Goal: Transaction & Acquisition: Book appointment/travel/reservation

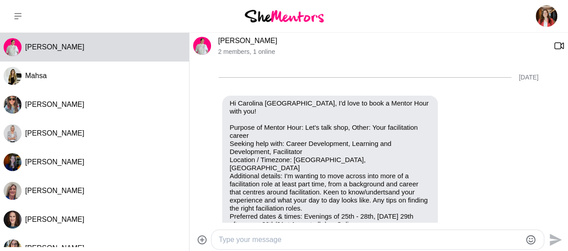
scroll to position [433, 0]
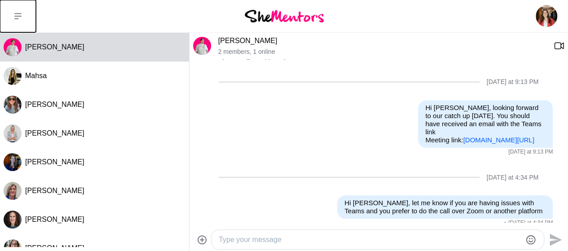
click at [19, 13] on icon at bounding box center [17, 16] width 7 height 7
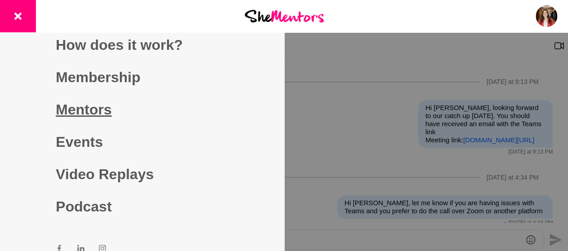
click at [101, 112] on link "Mentors" at bounding box center [142, 109] width 172 height 32
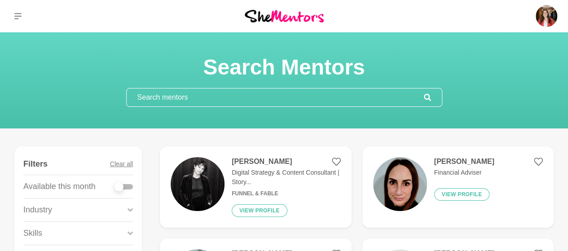
click at [183, 97] on input "text" at bounding box center [275, 97] width 297 height 18
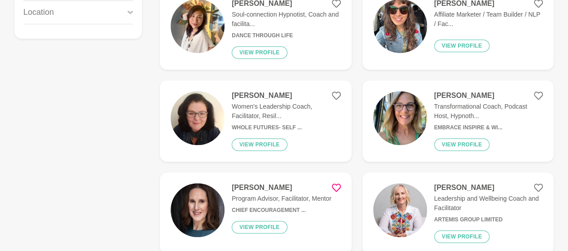
scroll to position [247, 0]
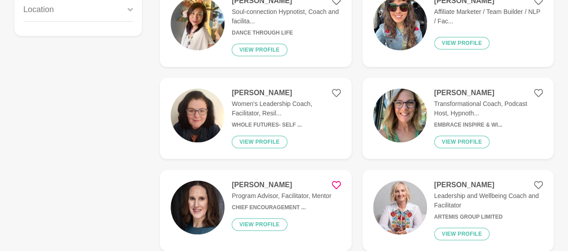
type input "facilitator"
click at [265, 92] on h4 "[PERSON_NAME]" at bounding box center [286, 92] width 109 height 9
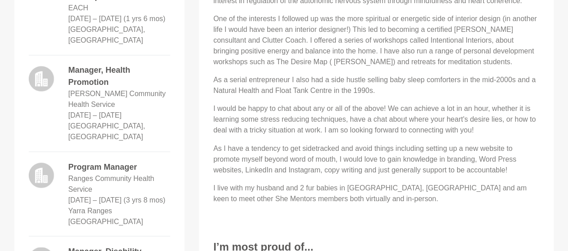
scroll to position [702, 0]
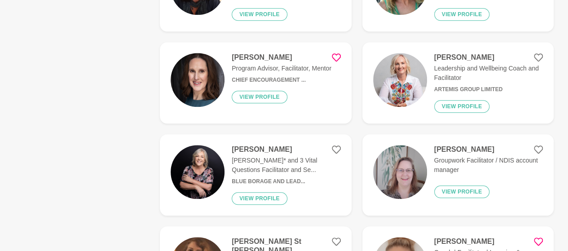
scroll to position [375, 0]
click at [268, 150] on h4 "[PERSON_NAME]" at bounding box center [286, 149] width 109 height 9
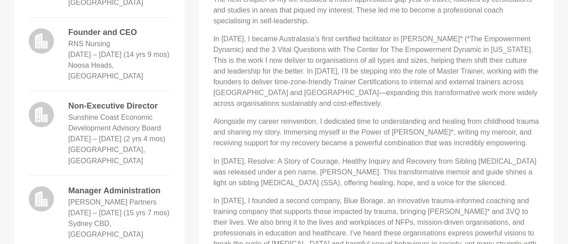
scroll to position [676, 0]
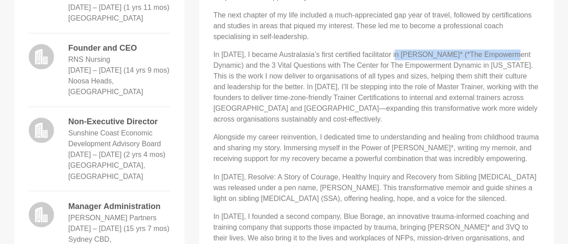
drag, startPoint x: 394, startPoint y: 53, endPoint x: 510, endPoint y: 55, distance: 115.9
click at [510, 55] on p "In [DATE], I became Australasia’s first certified facilitator in [PERSON_NAME]*…" at bounding box center [376, 86] width 326 height 75
copy p "[PERSON_NAME]* (*The Empowerment Dynamic)"
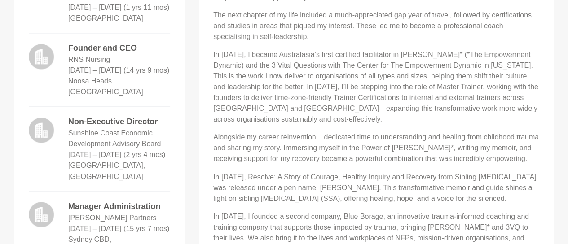
click at [391, 49] on div "I’ve ridden some incredible waves as the self-starting founder of RNS Nursing, …" at bounding box center [376, 92] width 326 height 388
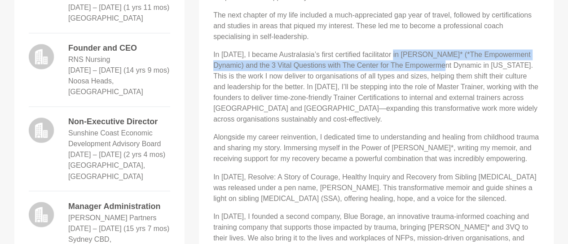
drag, startPoint x: 393, startPoint y: 51, endPoint x: 426, endPoint y: 63, distance: 35.4
click at [426, 63] on p "In [DATE], I became Australasia’s first certified facilitator in [PERSON_NAME]*…" at bounding box center [376, 86] width 326 height 75
copy p "[PERSON_NAME]* (*The Empowerment Dynamic) and the 3 Vital Questions with The Ce…"
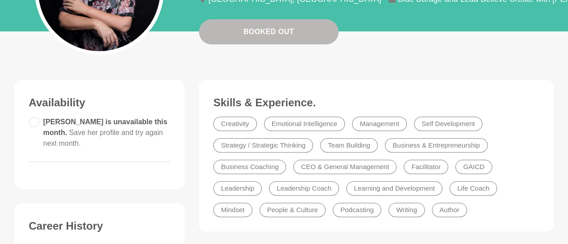
scroll to position [0, 0]
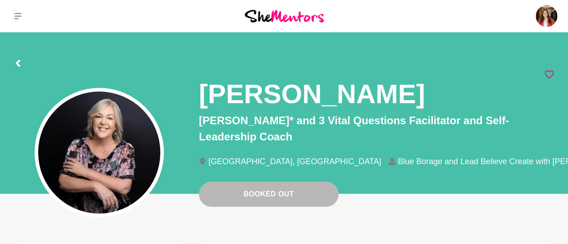
click at [549, 73] on icon at bounding box center [549, 74] width 9 height 9
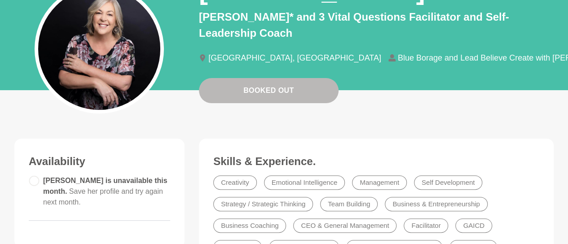
scroll to position [104, 0]
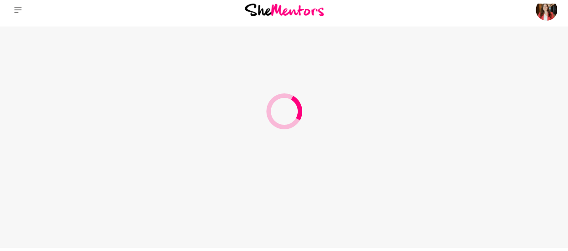
scroll to position [3, 0]
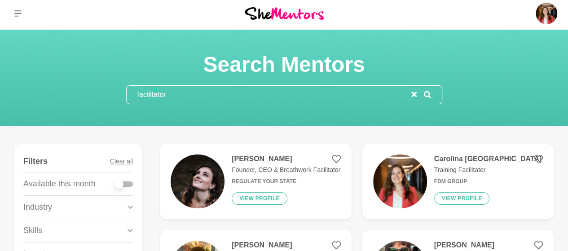
click at [119, 185] on div at bounding box center [119, 184] width 9 height 9
checkbox input "true"
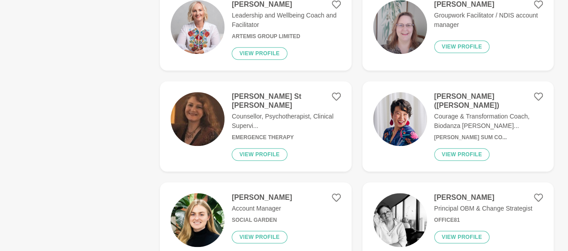
scroll to position [342, 0]
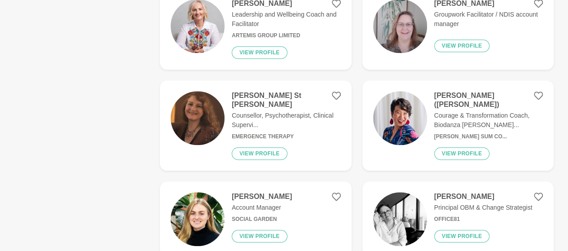
click at [252, 2] on h4 "[PERSON_NAME]" at bounding box center [286, 3] width 109 height 9
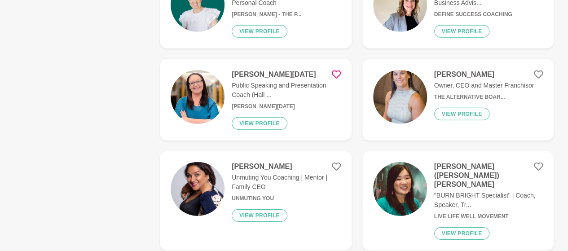
scroll to position [1285, 0]
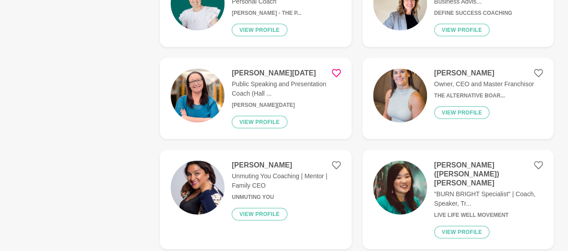
click at [270, 69] on h4 "[PERSON_NAME][DATE]" at bounding box center [286, 73] width 109 height 9
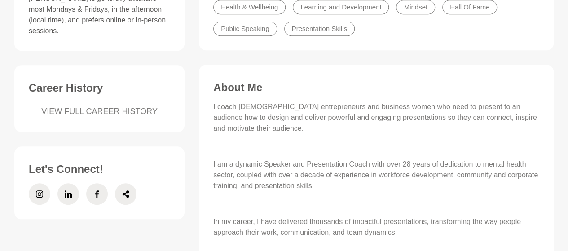
scroll to position [337, 0]
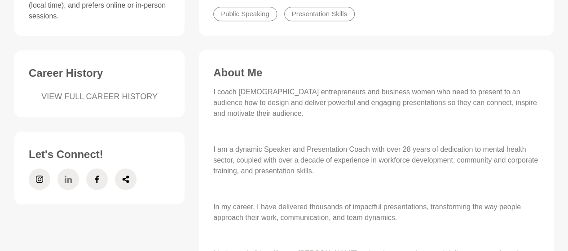
click at [70, 175] on icon at bounding box center [68, 179] width 7 height 22
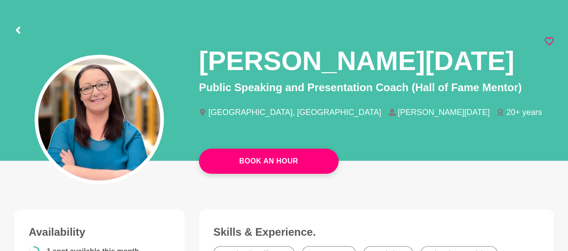
scroll to position [0, 0]
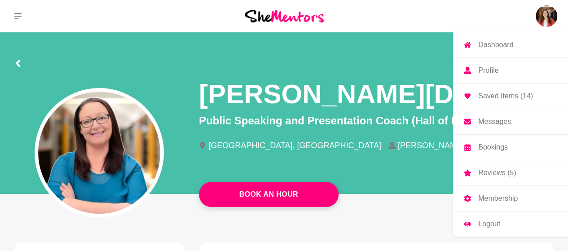
click at [499, 95] on p "Saved Items (14)" at bounding box center [505, 96] width 55 height 7
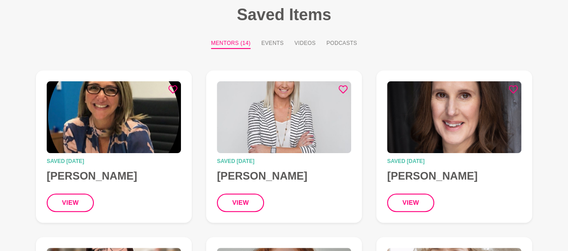
scroll to position [57, 0]
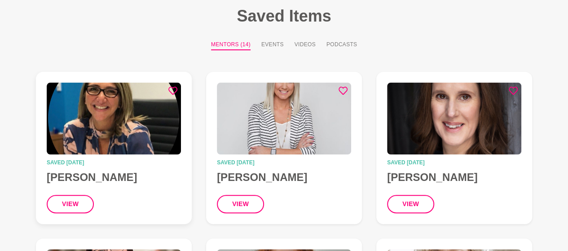
click at [136, 127] on img at bounding box center [114, 119] width 134 height 72
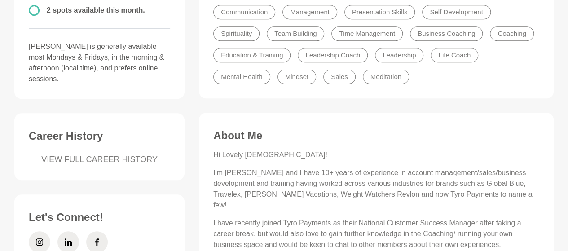
scroll to position [281, 0]
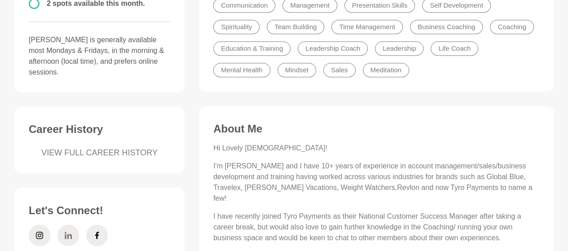
click at [64, 228] on span at bounding box center [68, 236] width 22 height 22
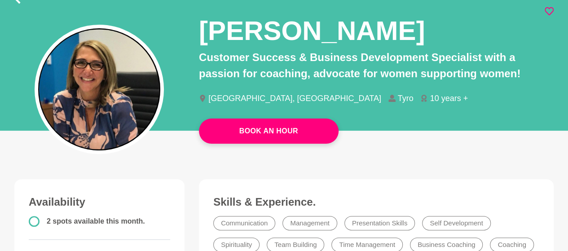
scroll to position [0, 0]
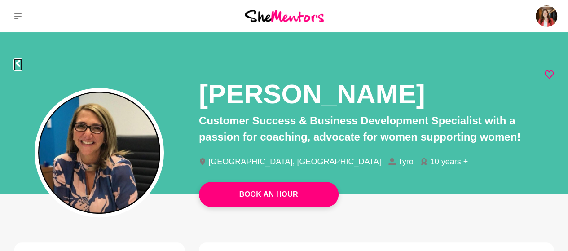
click at [18, 64] on icon at bounding box center [18, 63] width 4 height 7
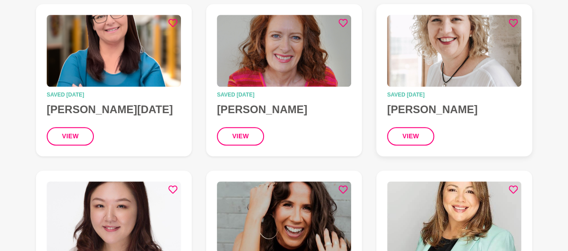
scroll to position [291, 0]
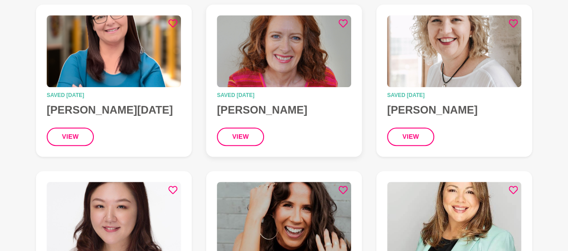
click at [297, 53] on img at bounding box center [284, 51] width 134 height 72
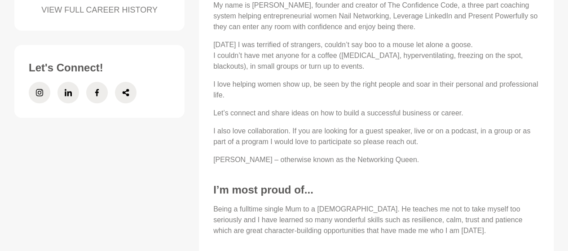
scroll to position [425, 0]
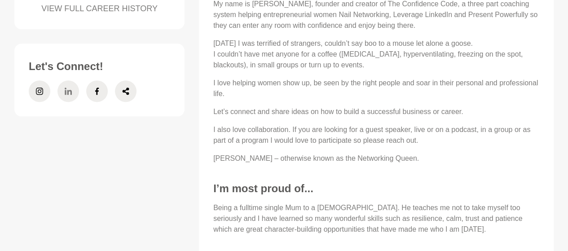
click at [68, 88] on icon at bounding box center [68, 91] width 7 height 22
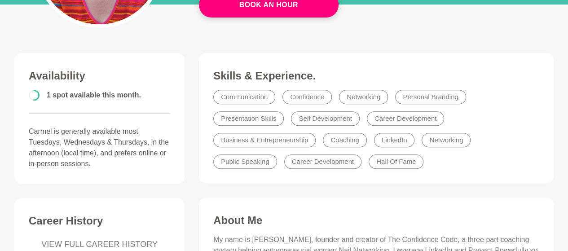
scroll to position [0, 0]
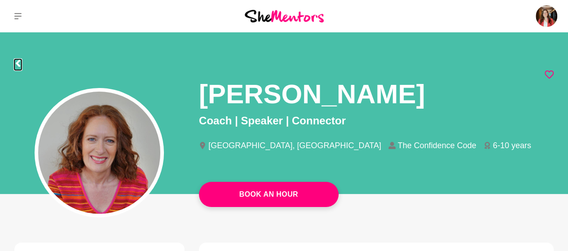
click at [18, 59] on button at bounding box center [17, 64] width 7 height 11
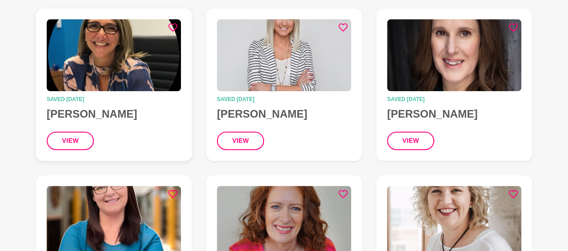
scroll to position [116, 0]
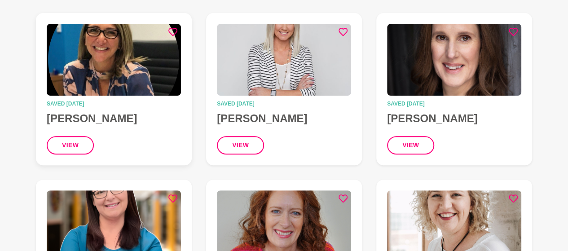
click at [125, 67] on img at bounding box center [114, 60] width 134 height 72
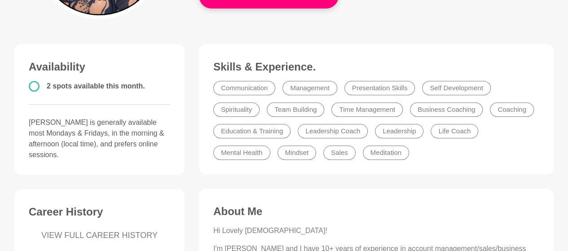
scroll to position [200, 0]
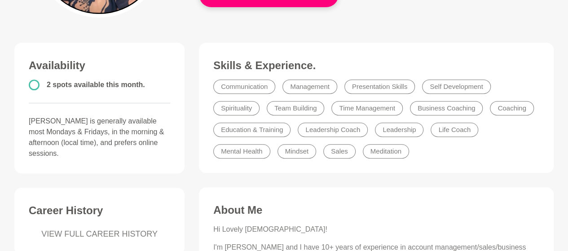
click at [437, 110] on li "Business Coaching" at bounding box center [446, 108] width 73 height 14
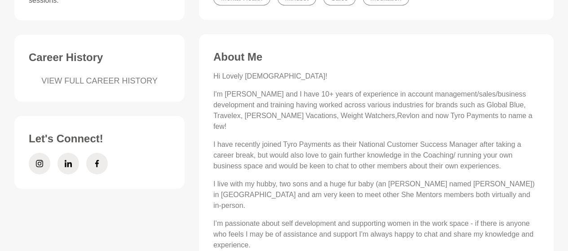
scroll to position [350, 0]
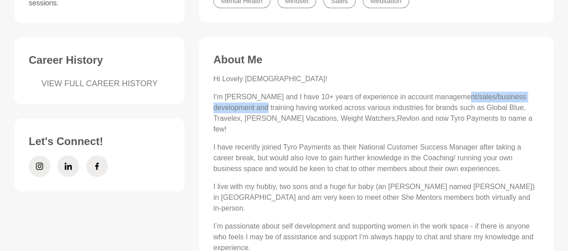
drag, startPoint x: 452, startPoint y: 97, endPoint x: 236, endPoint y: 107, distance: 216.3
click at [236, 107] on p "I'm [PERSON_NAME] and I have 10+ years of experience in account management/sale…" at bounding box center [376, 113] width 326 height 43
copy p "business development and training"
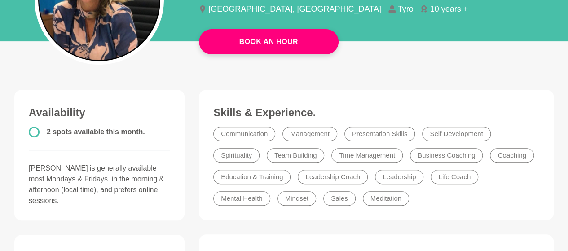
scroll to position [85, 0]
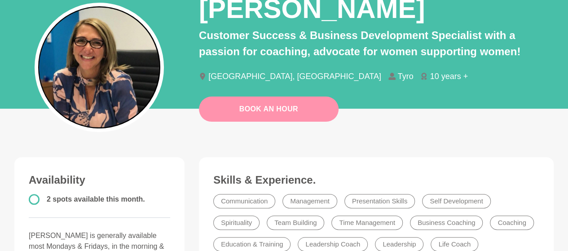
click at [254, 110] on link "Book An Hour" at bounding box center [269, 109] width 140 height 25
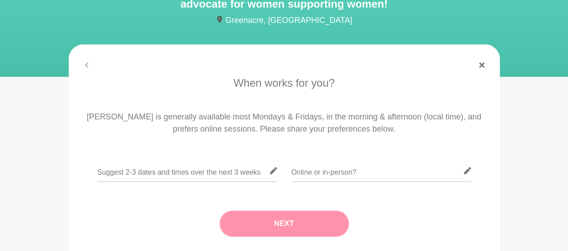
scroll to position [110, 0]
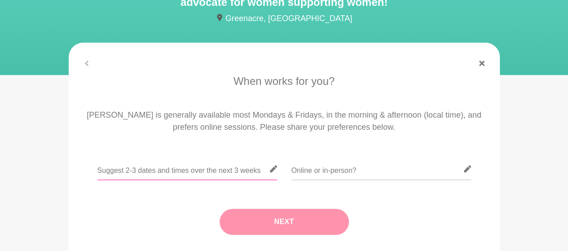
click at [171, 168] on input "text" at bounding box center [187, 169] width 180 height 22
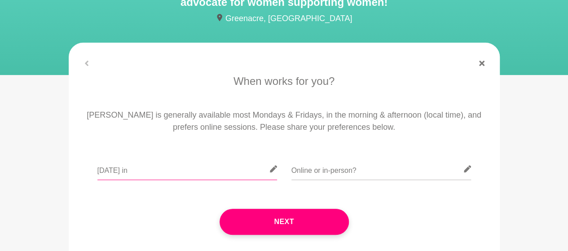
click at [150, 169] on input "[DATE] in" at bounding box center [187, 169] width 180 height 22
drag, startPoint x: 137, startPoint y: 172, endPoint x: 83, endPoint y: 172, distance: 54.8
click at [83, 172] on div "[DATE] in" at bounding box center [284, 174] width 406 height 33
click at [179, 169] on input "I would be happy to meet [DATE]" at bounding box center [187, 169] width 180 height 22
click at [226, 171] on input "I would be happy to meet on a [DATE]" at bounding box center [187, 169] width 180 height 22
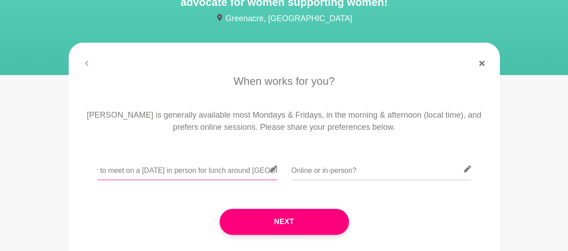
scroll to position [0, 79]
drag, startPoint x: 242, startPoint y: 174, endPoint x: 281, endPoint y: 177, distance: 39.2
click at [281, 177] on div "I would be happy to meet on a [DATE] in person for lunch around [GEOGRAPHIC_DAT…" at bounding box center [284, 174] width 406 height 33
click at [260, 169] on input "I would be happy to meet on a [DATE] in person for lunch around [GEOGRAPHIC_DAT…" at bounding box center [187, 169] width 180 height 22
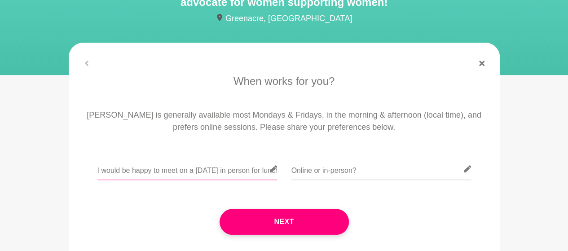
drag, startPoint x: 260, startPoint y: 172, endPoint x: 82, endPoint y: 178, distance: 178.0
click at [82, 178] on div "I would be happy to meet on a [DATE] in person for lunch around [GEOGRAPHIC_DAT…" at bounding box center [284, 174] width 406 height 33
click at [202, 171] on input "I would be happy to meet on a [DATE] in person for lunch around [GEOGRAPHIC_DAT…" at bounding box center [187, 169] width 180 height 22
drag, startPoint x: 220, startPoint y: 171, endPoint x: 305, endPoint y: 177, distance: 85.1
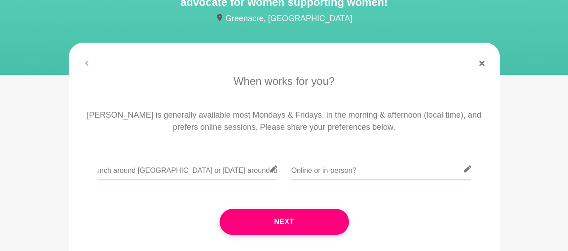
click at [305, 177] on div "I would be happy to meet on a [DATE] in person for lunch around [GEOGRAPHIC_DAT…" at bounding box center [284, 174] width 406 height 33
click at [205, 171] on input "I would be happy to meet on a [DATE] in person for lunch around [GEOGRAPHIC_DAT…" at bounding box center [187, 169] width 180 height 22
click at [115, 171] on input "I would be happy to meet on a [DATE] in person for lunch around [GEOGRAPHIC_DAT…" at bounding box center [187, 169] width 180 height 22
drag, startPoint x: 204, startPoint y: 171, endPoint x: 90, endPoint y: 166, distance: 114.7
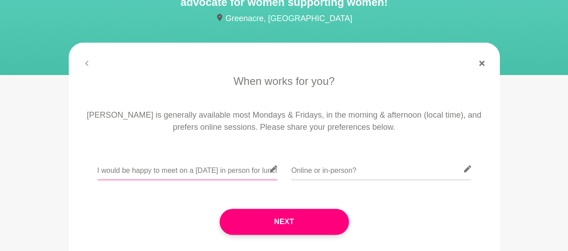
click at [90, 166] on div "I would be happy to meet on a [DATE] in person for lunch around [GEOGRAPHIC_DAT…" at bounding box center [284, 174] width 406 height 33
click at [209, 169] on input "I would be happy to meet on a [DATE] in person for lunch around [GEOGRAPHIC_DAT…" at bounding box center [187, 169] width 180 height 22
drag, startPoint x: 222, startPoint y: 171, endPoint x: 251, endPoint y: 171, distance: 28.8
click at [251, 171] on input "I would be happy to meet on a [DATE] in person for lunch around [GEOGRAPHIC_DAT…" at bounding box center [187, 169] width 180 height 22
click at [186, 172] on input "I would be happy to meet on a [DATE] for lunch around [GEOGRAPHIC_DATA] or [DAT…" at bounding box center [187, 169] width 180 height 22
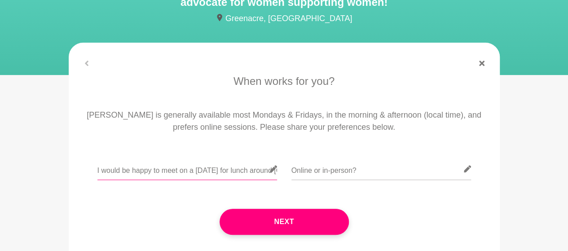
click at [179, 172] on input "I would be happy to meet on a [DATE] for lunch around [GEOGRAPHIC_DATA] or [DAT…" at bounding box center [187, 169] width 180 height 22
paste input "in person"
drag, startPoint x: 221, startPoint y: 171, endPoint x: 230, endPoint y: 171, distance: 8.5
click at [230, 171] on input "I would be happy to meet in person on a [DATE] for lunch around [GEOGRAPHIC_DAT…" at bounding box center [187, 169] width 180 height 22
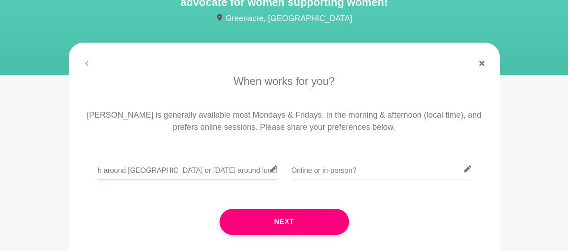
drag, startPoint x: 223, startPoint y: 171, endPoint x: 276, endPoint y: 175, distance: 53.1
click at [276, 175] on input "I would be happy to meet in person [DATE] for lunch around [GEOGRAPHIC_DATA] or…" at bounding box center [187, 169] width 180 height 22
click at [149, 168] on input "I would be happy to meet in person [DATE] for lunch around [GEOGRAPHIC_DATA] or…" at bounding box center [187, 169] width 180 height 22
click at [230, 174] on input "I would be happy to meet in person [DATE] for lunch around [GEOGRAPHIC_DATA] or…" at bounding box center [187, 169] width 180 height 22
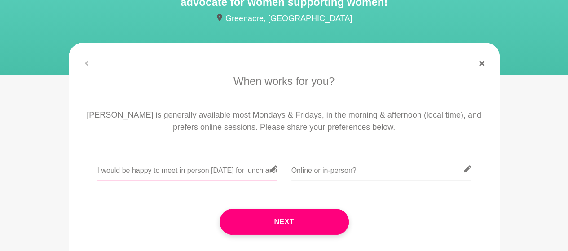
click at [246, 172] on input "I would be happy to meet in person [DATE] for lunch around [GEOGRAPHIC_DATA] or…" at bounding box center [187, 169] width 180 height 22
drag, startPoint x: 249, startPoint y: 173, endPoint x: 288, endPoint y: 178, distance: 39.4
click at [288, 178] on div "I would be happy to meet in person [DATE] 8th for lunch around [GEOGRAPHIC_DATA…" at bounding box center [284, 174] width 406 height 33
click at [185, 171] on input "I would be happy to meet in person [DATE] 8th for lunch around [GEOGRAPHIC_DATA…" at bounding box center [187, 169] width 180 height 22
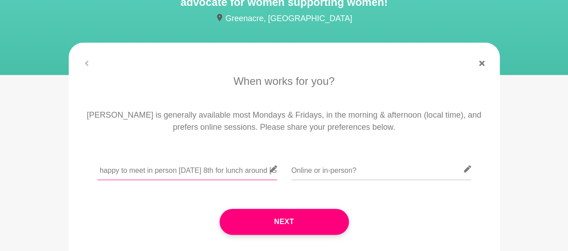
scroll to position [0, 0]
drag, startPoint x: 198, startPoint y: 168, endPoint x: 88, endPoint y: 168, distance: 109.6
click at [88, 168] on div "I would be happy to meet in person [DATE] 8th for lunch around [GEOGRAPHIC_DATA…" at bounding box center [284, 174] width 406 height 33
click at [150, 173] on input "I would be happy to meet in person [DATE] 8th for lunch around [GEOGRAPHIC_DATA…" at bounding box center [187, 169] width 180 height 22
click at [257, 172] on input "I would be happy to meet in person [DATE] 8th for lunch around [GEOGRAPHIC_DATA…" at bounding box center [187, 169] width 180 height 22
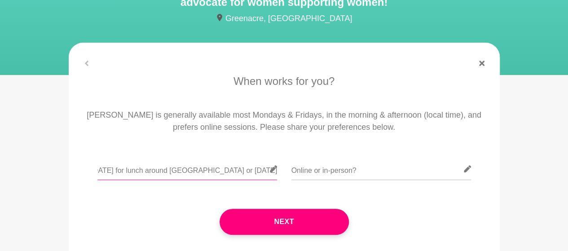
scroll to position [0, 219]
drag, startPoint x: 243, startPoint y: 170, endPoint x: 278, endPoint y: 179, distance: 37.0
click at [278, 179] on div "I would be happy to meet in person [DATE][DATE] for lunch around [GEOGRAPHIC_DA…" at bounding box center [284, 174] width 406 height 33
click at [146, 174] on input "I would be happy to meet in person [DATE][DATE] for lunch around [GEOGRAPHIC_DA…" at bounding box center [187, 169] width 180 height 22
drag, startPoint x: 246, startPoint y: 171, endPoint x: 115, endPoint y: 171, distance: 130.7
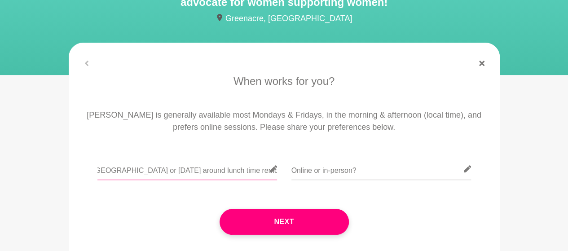
click at [115, 171] on input "I would be happy to meet in person [DATE][DATE] for lunch around [GEOGRAPHIC_DA…" at bounding box center [187, 169] width 180 height 22
click at [128, 172] on input "I would be happy to meet in person [DATE][DATE] for lunch around [GEOGRAPHIC_DA…" at bounding box center [187, 169] width 180 height 22
drag, startPoint x: 248, startPoint y: 172, endPoint x: 279, endPoint y: 170, distance: 31.5
click at [279, 170] on div "I would be happy to meet in person [DATE][DATE] for lunch around [GEOGRAPHIC_DA…" at bounding box center [284, 174] width 406 height 33
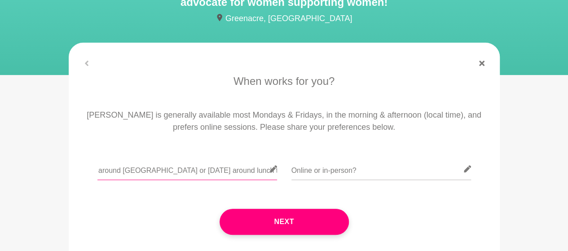
click at [164, 172] on input "I would be happy to meet in person [DATE][DATE] for lunch around [GEOGRAPHIC_DA…" at bounding box center [187, 169] width 180 height 22
paste input "remotely"
drag, startPoint x: 183, startPoint y: 172, endPoint x: 61, endPoint y: 172, distance: 122.2
click at [61, 172] on section "When works for you? [PERSON_NAME] is generally available most Mondays & Fridays…" at bounding box center [284, 166] width 460 height 247
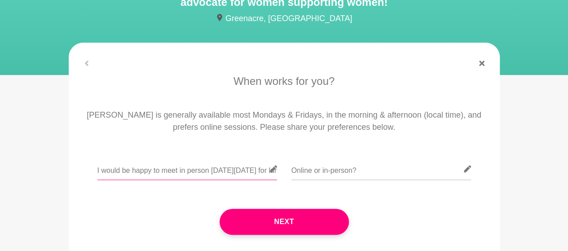
click at [174, 168] on input "I would be happy to meet in person [DATE][DATE] for lunch around [GEOGRAPHIC_DA…" at bounding box center [187, 169] width 180 height 22
click at [192, 171] on input "I would be happy to meet in person [DATE][DATE] for lunch around [GEOGRAPHIC_DA…" at bounding box center [187, 169] width 180 height 22
click at [252, 168] on input "I would be happy to meet in person [DATE][DATE] for lunch around [GEOGRAPHIC_DA…" at bounding box center [187, 169] width 180 height 22
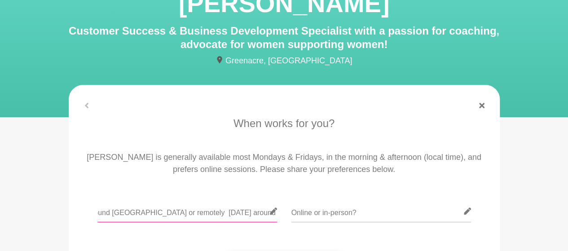
scroll to position [0, 204]
drag, startPoint x: 182, startPoint y: 212, endPoint x: 152, endPoint y: 214, distance: 30.1
click at [152, 214] on input "I would be happy to meet in person [DATE][DATE] for lunch around [GEOGRAPHIC_DA…" at bounding box center [187, 211] width 180 height 22
click at [181, 216] on input "I would be happy to meet in person [DATE][DATE] for lunch around [GEOGRAPHIC_DA…" at bounding box center [187, 211] width 180 height 22
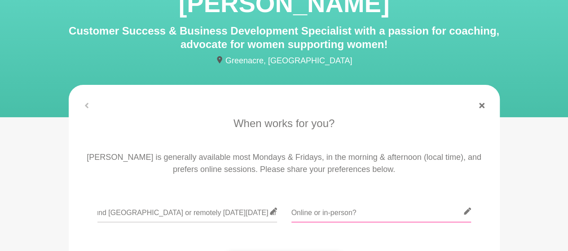
scroll to position [0, 0]
click at [334, 214] on input "text" at bounding box center [382, 211] width 180 height 22
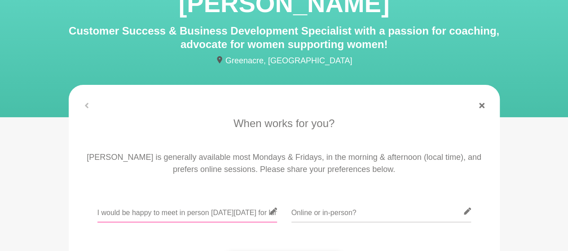
click at [188, 214] on input "I would be happy to meet in person [DATE][DATE] for lunch around [GEOGRAPHIC_DA…" at bounding box center [187, 211] width 180 height 22
type input "I would be happy to meet in-person [DATE][DATE] for lunch around [GEOGRAPHIC_DA…"
click at [314, 211] on input "text" at bounding box center [382, 211] width 180 height 22
click at [335, 213] on input "I can meet in-erson" at bounding box center [382, 211] width 180 height 22
click at [211, 214] on input "I would be happy to meet in-person [DATE][DATE] for lunch around [GEOGRAPHIC_DA…" at bounding box center [187, 211] width 180 height 22
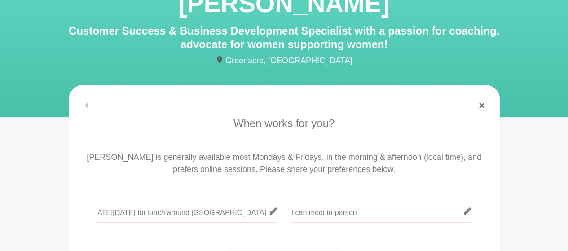
scroll to position [0, 230]
drag, startPoint x: 247, startPoint y: 212, endPoint x: 304, endPoint y: 211, distance: 56.6
click at [304, 211] on div "I would be happy to meet in-person [DATE][DATE] for lunch around [GEOGRAPHIC_DA…" at bounding box center [284, 216] width 406 height 33
click at [206, 210] on input "I would be happy to meet in-person [DATE][DATE] for lunch around [GEOGRAPHIC_DA…" at bounding box center [187, 211] width 180 height 22
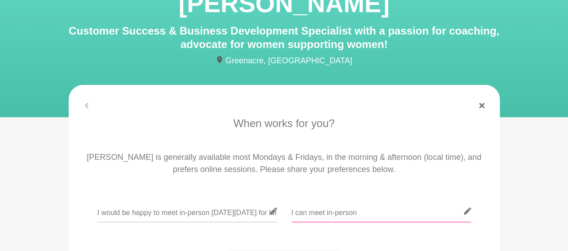
click at [365, 213] on input "I can meet in-person" at bounding box center [382, 211] width 180 height 22
click at [358, 213] on input "I can meet in-person or" at bounding box center [382, 211] width 180 height 22
click at [416, 213] on input "I can meet in-person around [GEOGRAPHIC_DATA] or" at bounding box center [382, 211] width 180 height 22
click at [413, 214] on input "I can meet in-person around [GEOGRAPHIC_DATA] or" at bounding box center [382, 211] width 180 height 22
click at [384, 214] on input "I can meet in-person around [GEOGRAPHIC_DATA] or" at bounding box center [382, 211] width 180 height 22
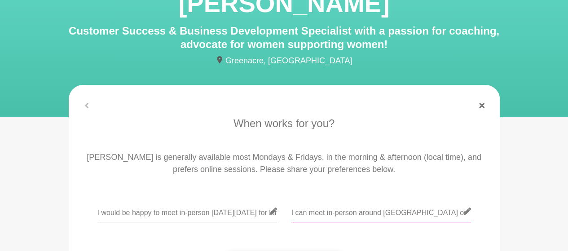
click at [398, 213] on input "I can meet in-person around [GEOGRAPHIC_DATA] or" at bounding box center [382, 211] width 180 height 22
click at [439, 215] on input "I can meet in-person around CBD or Barangaroo or" at bounding box center [382, 211] width 180 height 22
click at [455, 215] on input "I can meet in-person around CBD or Barangaroo or" at bounding box center [382, 211] width 180 height 22
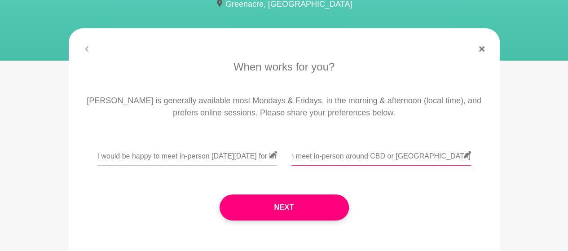
scroll to position [124, 0]
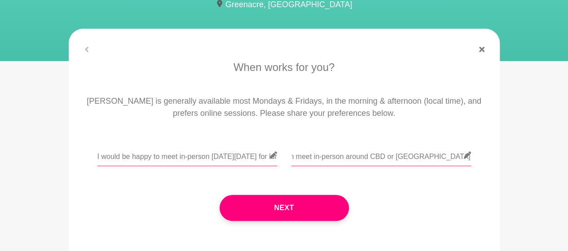
type input "I can meet in-person around CBD or [GEOGRAPHIC_DATA] or remotely"
drag, startPoint x: 97, startPoint y: 156, endPoint x: 297, endPoint y: 163, distance: 200.0
click at [297, 163] on div "I would be happy to meet in-person [DATE][DATE] for lunch around [GEOGRAPHIC_DA…" at bounding box center [284, 160] width 406 height 33
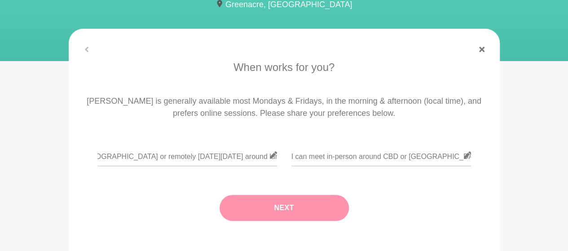
scroll to position [0, 0]
click at [290, 206] on button "Next" at bounding box center [284, 208] width 129 height 26
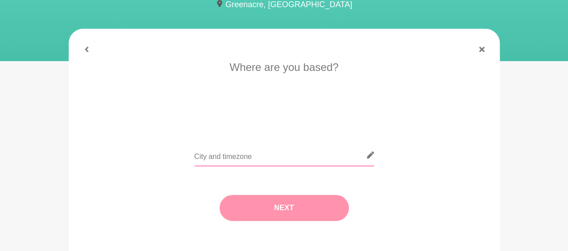
click at [271, 156] on input "text" at bounding box center [284, 155] width 180 height 22
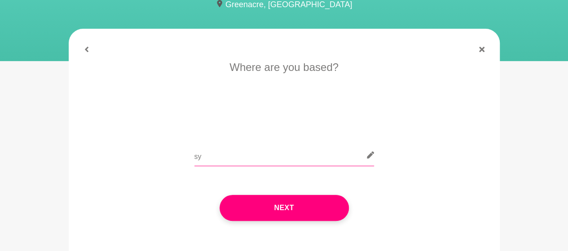
type input "s"
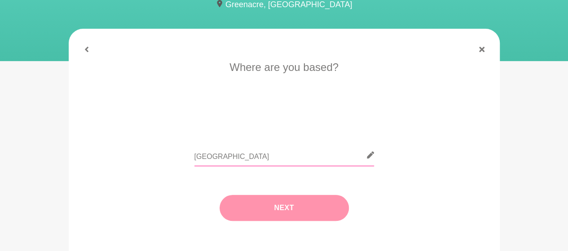
type input "[GEOGRAPHIC_DATA]"
click at [298, 210] on button "Next" at bounding box center [284, 208] width 129 height 26
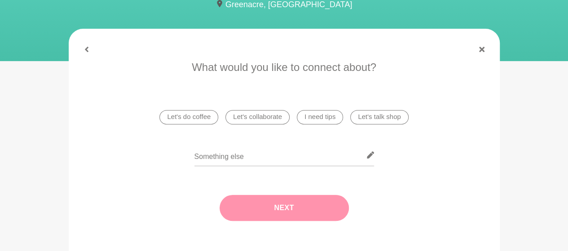
click at [194, 115] on li "Let's do coffee" at bounding box center [188, 117] width 59 height 14
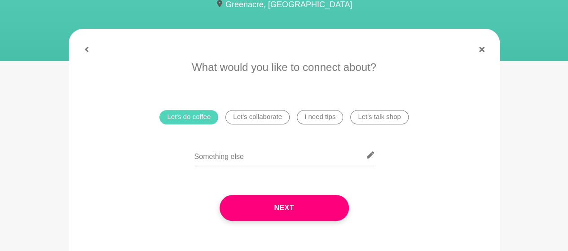
click at [203, 115] on li "Let's do coffee" at bounding box center [188, 117] width 59 height 14
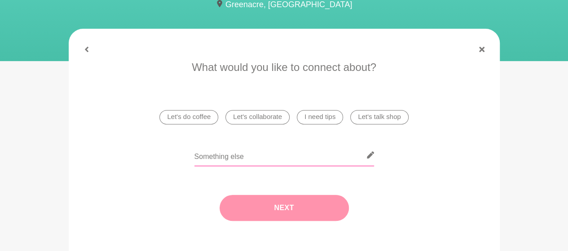
click at [208, 158] on input "text" at bounding box center [284, 155] width 180 height 22
click at [319, 119] on li "I need tips" at bounding box center [320, 117] width 46 height 14
click at [287, 208] on button "Next" at bounding box center [284, 208] width 129 height 26
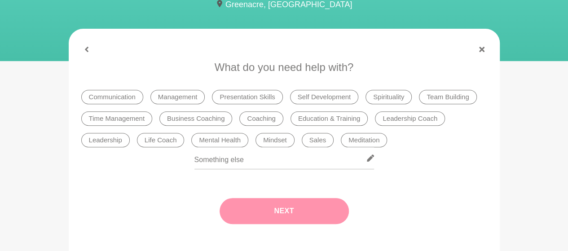
click at [281, 206] on div "Next" at bounding box center [284, 211] width 406 height 62
click at [224, 159] on input "text" at bounding box center [284, 158] width 180 height 22
click at [217, 164] on input "text" at bounding box center [284, 158] width 180 height 22
type input "Customer Success and Training"
click at [290, 208] on button "Next" at bounding box center [284, 211] width 129 height 26
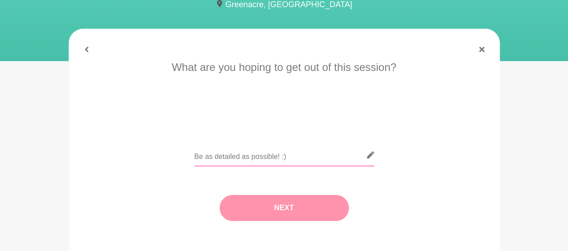
click at [238, 156] on input "text" at bounding box center [284, 155] width 180 height 22
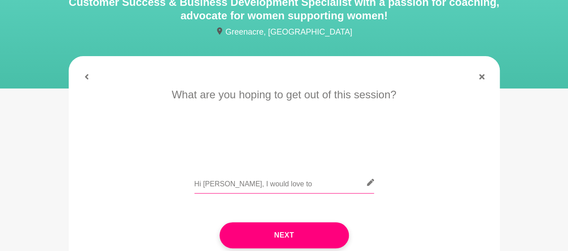
scroll to position [97, 0]
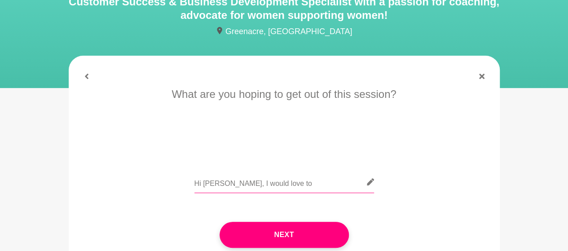
paste input "I hope you are having a great week. I would love to connect and discuss about y…"
drag, startPoint x: 250, startPoint y: 185, endPoint x: 193, endPoint y: 188, distance: 56.7
click at [193, 188] on div "Hi [PERSON_NAME], I would love to I hope you are having a great week. I would l…" at bounding box center [284, 187] width 406 height 33
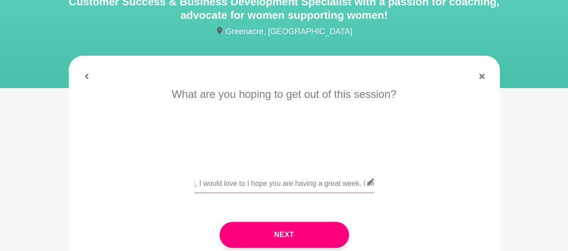
click at [294, 181] on input "Hi [PERSON_NAME], I would love to I hope you are having a great week. I would l…" at bounding box center [284, 182] width 180 height 22
drag, startPoint x: 239, startPoint y: 185, endPoint x: 277, endPoint y: 185, distance: 38.6
click at [277, 185] on input "Hi [PERSON_NAME], I would love to I hope you are having a great week. I would l…" at bounding box center [284, 182] width 180 height 22
click at [292, 185] on input "Hi [PERSON_NAME], I would love to I hope you had a great week. I would love to …" at bounding box center [284, 182] width 180 height 22
drag, startPoint x: 316, startPoint y: 185, endPoint x: 352, endPoint y: 184, distance: 35.5
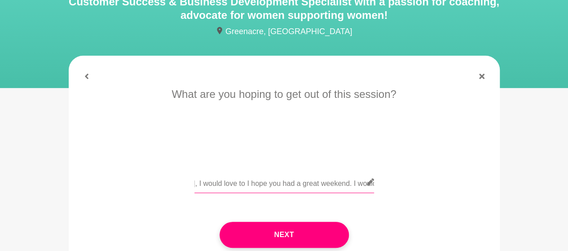
click at [352, 184] on input "Hi [PERSON_NAME], I would love to I hope you had a great weekend. I would love …" at bounding box center [284, 182] width 180 height 22
drag, startPoint x: 242, startPoint y: 183, endPoint x: 190, endPoint y: 188, distance: 52.8
click at [190, 188] on div "Hi [PERSON_NAME], I would love to I hope you had a great weekend. I would love …" at bounding box center [284, 187] width 406 height 33
click at [269, 185] on input "Hi [PERSON_NAME], I would love to I hope you had a great weekend. I would love …" at bounding box center [284, 182] width 180 height 22
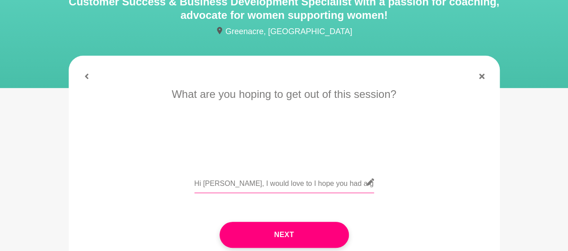
drag, startPoint x: 269, startPoint y: 185, endPoint x: 221, endPoint y: 183, distance: 47.6
click at [221, 183] on input "Hi [PERSON_NAME], I would love to I hope you had a great weekend. I would love …" at bounding box center [284, 182] width 180 height 22
drag, startPoint x: 270, startPoint y: 185, endPoint x: 378, endPoint y: 185, distance: 108.7
click at [378, 185] on div "Hi [PERSON_NAME], hope you had a great weekend. I would love to connect and dis…" at bounding box center [284, 187] width 406 height 33
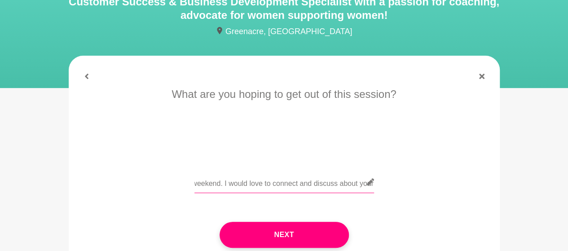
click at [295, 183] on input "Hi [PERSON_NAME], hope you had a great weekend. I would love to connect and dis…" at bounding box center [284, 182] width 180 height 22
click at [359, 185] on input "Hi [PERSON_NAME], hope you had a great weekend. I would love to connect and dis…" at bounding box center [284, 182] width 180 height 22
drag, startPoint x: 343, startPoint y: 183, endPoint x: 394, endPoint y: 192, distance: 52.4
click at [394, 192] on div "Hi [PERSON_NAME], hope you had a great weekend. I would love to connect and dis…" at bounding box center [284, 187] width 406 height 33
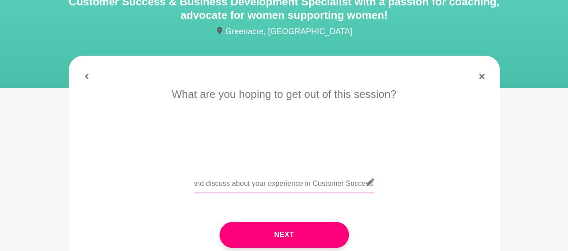
click at [359, 184] on input "Hi [PERSON_NAME], hope you had a great weekend. I would love to connect and dis…" at bounding box center [284, 182] width 180 height 22
paste input "Looking forward to meeting you"
drag, startPoint x: 303, startPoint y: 182, endPoint x: 181, endPoint y: 180, distance: 122.2
click at [181, 180] on div "Hi [PERSON_NAME], hope you had a great weekend. I would love to connect and dis…" at bounding box center [284, 187] width 406 height 33
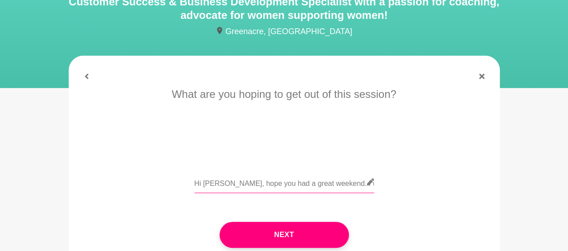
click at [234, 181] on input "Hi [PERSON_NAME], hope you had a great weekend. I would love to connect and dis…" at bounding box center [284, 182] width 180 height 22
drag, startPoint x: 245, startPoint y: 186, endPoint x: 380, endPoint y: 189, distance: 134.8
click at [380, 189] on div "Hi [PERSON_NAME], hope you had a great weekend. I would love to connect and dis…" at bounding box center [284, 187] width 406 height 33
click at [321, 186] on input "Hi [PERSON_NAME], hope you had a great weekend. I would love to connect and dis…" at bounding box center [284, 182] width 180 height 22
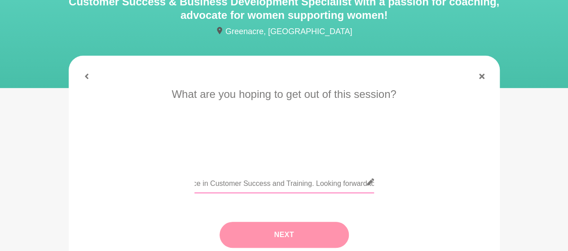
type input "Hi [PERSON_NAME], hope you had a great weekend. I would love to connect and dis…"
click at [301, 231] on button "Next" at bounding box center [284, 235] width 129 height 26
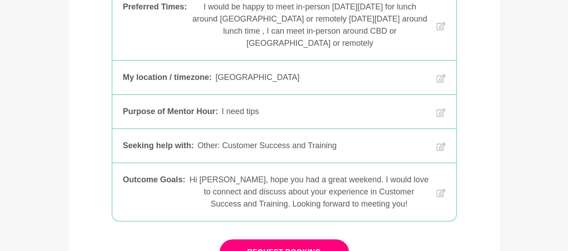
scroll to position [225, 0]
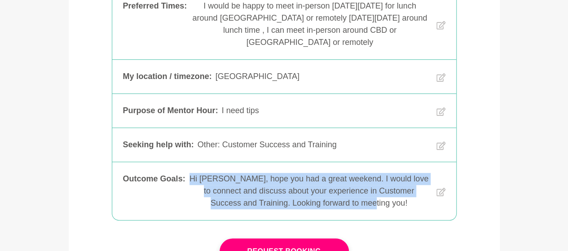
drag, startPoint x: 389, startPoint y: 202, endPoint x: 194, endPoint y: 181, distance: 196.1
click at [194, 181] on div "Outcome Goals : Hi [PERSON_NAME], hope you had a great weekend. I would love to…" at bounding box center [284, 191] width 323 height 36
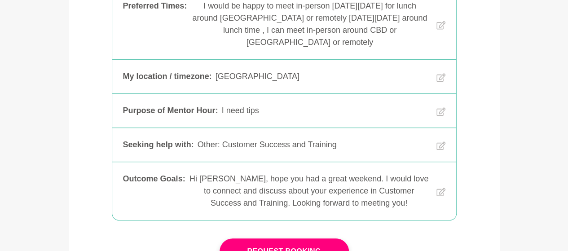
click at [508, 77] on section "Please review booking details Preferred Times : I would be happy to meet in-per…" at bounding box center [284, 120] width 460 height 384
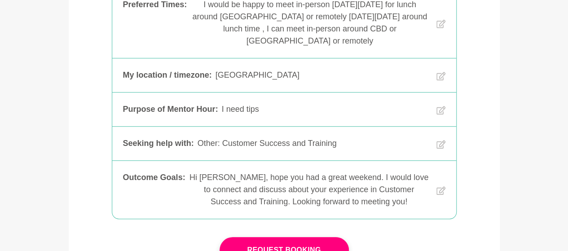
scroll to position [226, 0]
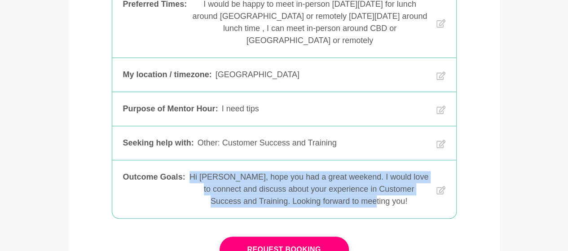
drag, startPoint x: 391, startPoint y: 199, endPoint x: 198, endPoint y: 172, distance: 195.5
click at [198, 172] on div "Hi [PERSON_NAME], hope you had a great weekend. I would love to connect and dis…" at bounding box center [309, 189] width 240 height 36
copy div "Hi [PERSON_NAME], hope you had a great weekend. I would love to connect and dis…"
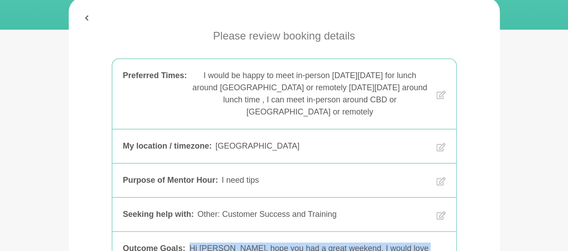
scroll to position [153, 0]
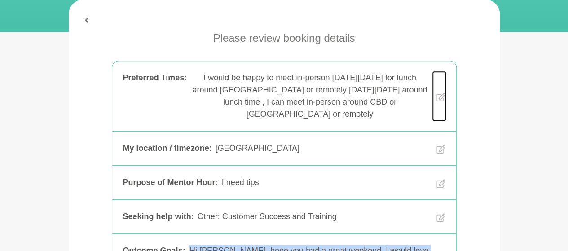
click at [442, 95] on icon at bounding box center [440, 97] width 9 height 9
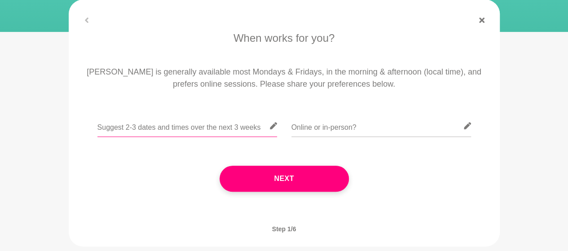
drag, startPoint x: 170, startPoint y: 130, endPoint x: 260, endPoint y: 126, distance: 89.9
click at [260, 126] on input "text" at bounding box center [187, 126] width 180 height 22
click at [217, 133] on input "text" at bounding box center [187, 126] width 180 height 22
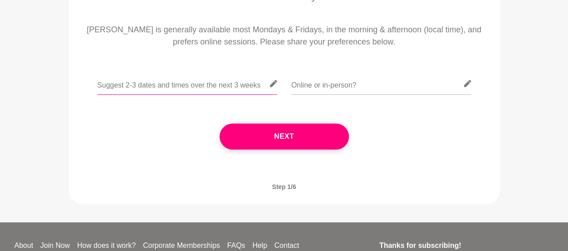
scroll to position [200, 0]
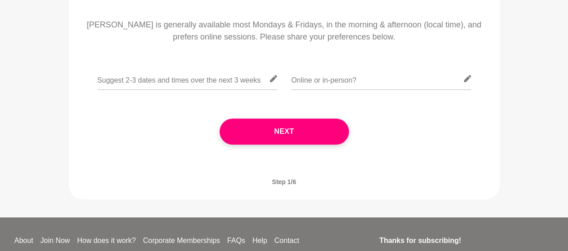
scroll to position [85, 0]
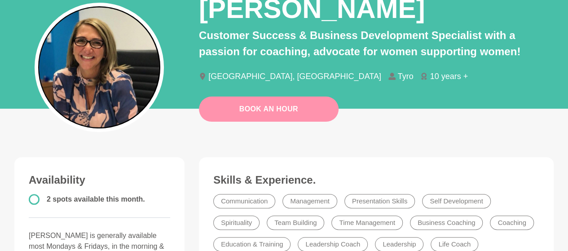
click at [282, 115] on link "Book An Hour" at bounding box center [269, 109] width 140 height 25
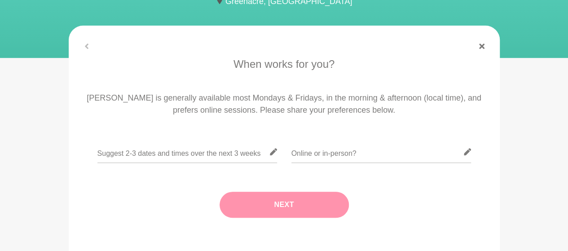
scroll to position [128, 0]
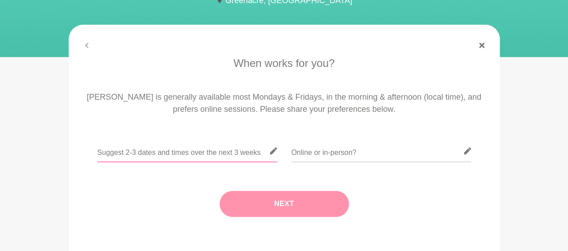
click at [236, 155] on input "text" at bounding box center [187, 151] width 180 height 22
click at [133, 155] on input "text" at bounding box center [187, 151] width 180 height 22
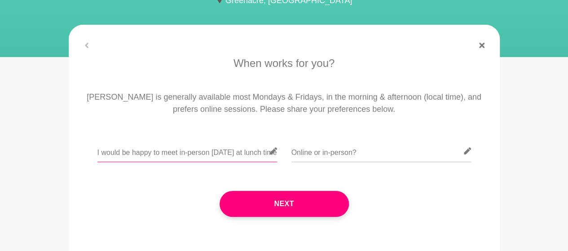
scroll to position [0, 15]
click at [231, 154] on input "I would be happy to meet in-person [DATE] at lunch time" at bounding box center [187, 151] width 180 height 22
drag, startPoint x: 260, startPoint y: 154, endPoint x: 290, endPoint y: 157, distance: 30.3
click at [290, 157] on div "I would be happy to meet in-person [DATE][DATE] at lunch time" at bounding box center [284, 156] width 406 height 33
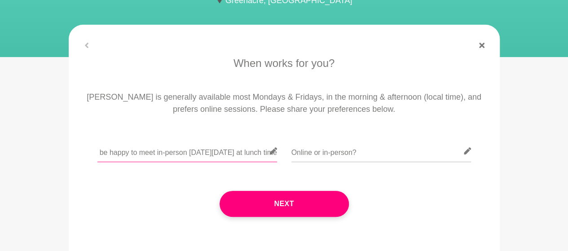
click at [258, 154] on input "I would be happy to meet in-person [DATE][DATE] at lunch time" at bounding box center [187, 151] width 180 height 22
drag, startPoint x: 235, startPoint y: 152, endPoint x: 283, endPoint y: 153, distance: 48.5
click at [283, 153] on div "I would be happy to meet in-person [DATE][DATE] at lunch time around [GEOGRAPHI…" at bounding box center [284, 156] width 406 height 33
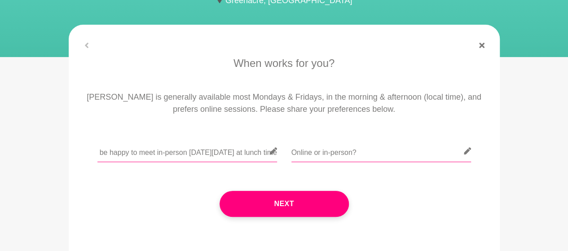
type input "I would be happy to meet in-person [DATE][DATE] at lunch time"
click at [300, 153] on input "text" at bounding box center [382, 151] width 180 height 22
paste input "around CBD"
type input "around CBD"
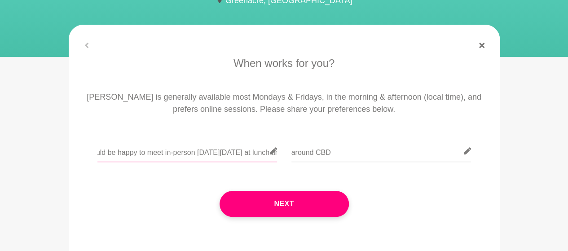
scroll to position [0, 41]
drag, startPoint x: 227, startPoint y: 154, endPoint x: 274, endPoint y: 154, distance: 46.7
click at [274, 154] on div "I would be happy to meet in-person [DATE][DATE] at lunch time" at bounding box center [187, 156] width 180 height 33
click at [233, 152] on input "I would be happy to meet in-person [DATE][DATE] at lunch time" at bounding box center [187, 151] width 180 height 22
click at [269, 153] on input "I would be happy to meet in-person [DATE][DATE] at lunch time" at bounding box center [187, 151] width 180 height 22
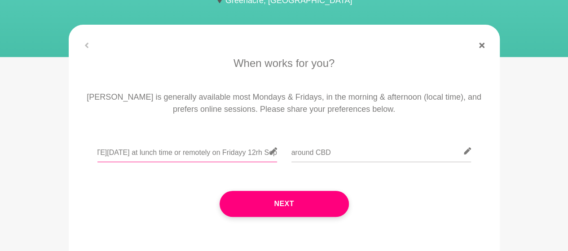
scroll to position [0, 145]
click at [243, 155] on input "I would be happy to meet in-person [DATE][DATE] at lunch time or remotely on Fr…" at bounding box center [187, 151] width 180 height 22
click at [269, 155] on input "I would be happy to meet in-person [DATE][DATE] at lunch time or remotely [DATE…" at bounding box center [187, 151] width 180 height 22
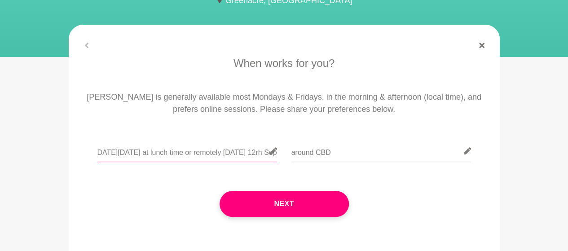
click at [254, 152] on input "I would be happy to meet in-person [DATE][DATE] at lunch time or remotely [DATE…" at bounding box center [187, 151] width 180 height 22
drag, startPoint x: 263, startPoint y: 156, endPoint x: 284, endPoint y: 154, distance: 21.2
click at [284, 154] on div "I would be happy to meet in-person [DATE][DATE] at lunch time or remotely [DATE…" at bounding box center [284, 156] width 406 height 33
click at [273, 157] on input "I would be happy to meet in-person [DATE][DATE] at lunch time or remotely [DATE…" at bounding box center [187, 151] width 180 height 22
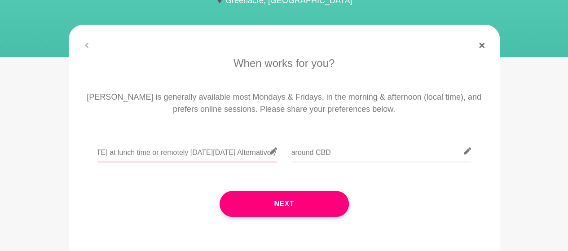
scroll to position [0, 0]
drag, startPoint x: 255, startPoint y: 155, endPoint x: 89, endPoint y: 156, distance: 166.2
click at [89, 156] on div "I would be happy to meet in-person [DATE][DATE] at lunch time or remotely [DATE…" at bounding box center [284, 156] width 406 height 33
click at [152, 158] on input "I would be happy to meet in-person [DATE][DATE] at lunch time or remotely [DATE…" at bounding box center [187, 151] width 180 height 22
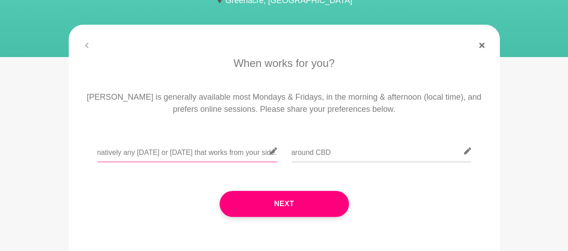
drag, startPoint x: 168, startPoint y: 155, endPoint x: 281, endPoint y: 152, distance: 113.7
click at [281, 152] on div "I would be happy to meet in-person [DATE][DATE] at lunch time or remotely [DATE…" at bounding box center [284, 156] width 406 height 33
click at [202, 154] on input "I would be happy to meet in-person [DATE][DATE] at lunch time or remotely [DATE…" at bounding box center [187, 151] width 180 height 22
type input "I would be happy to meet in-person [DATE][DATE] at lunch time or remotely [DATE…"
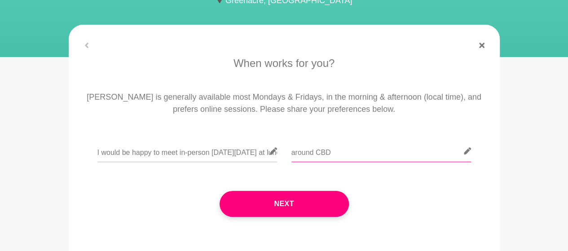
click at [292, 155] on input "around CBD" at bounding box center [382, 151] width 180 height 22
click at [370, 153] on input "In-person around [GEOGRAPHIC_DATA]" at bounding box center [382, 151] width 180 height 22
type input "In-person around CBD/ [GEOGRAPHIC_DATA] or remotely"
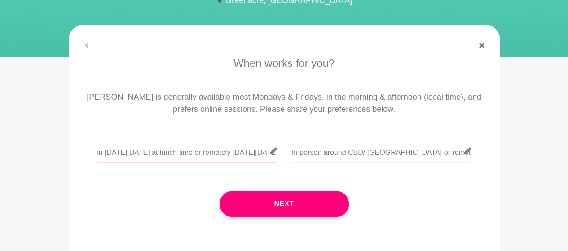
scroll to position [0, 136]
drag, startPoint x: 203, startPoint y: 156, endPoint x: 274, endPoint y: 150, distance: 71.7
click at [274, 150] on div "I would be happy to meet in-person [DATE][DATE] at lunch time or remotely [DATE…" at bounding box center [187, 156] width 180 height 33
click at [172, 154] on input "I would be happy to meet in-person [DATE][DATE] at lunch time or remotely [DATE…" at bounding box center [187, 151] width 180 height 22
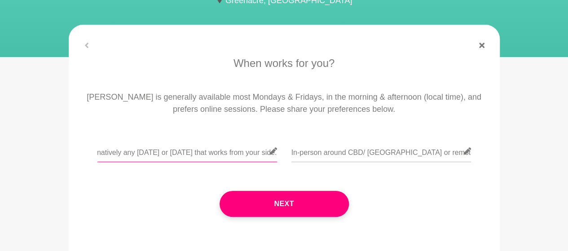
drag, startPoint x: 210, startPoint y: 153, endPoint x: 281, endPoint y: 152, distance: 71.4
click at [281, 152] on div "I would be happy to meet in-person [DATE][DATE] at lunch time or remotely [DATE…" at bounding box center [284, 156] width 406 height 33
click at [179, 154] on input "I would be happy to meet in-person [DATE][DATE] at lunch time or remotely [DATE…" at bounding box center [187, 151] width 180 height 22
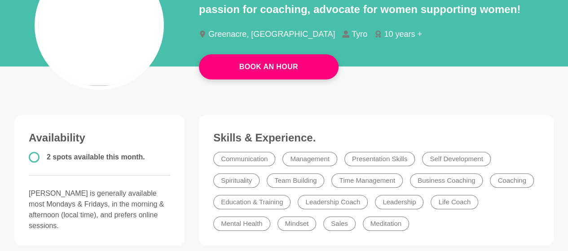
scroll to position [85, 0]
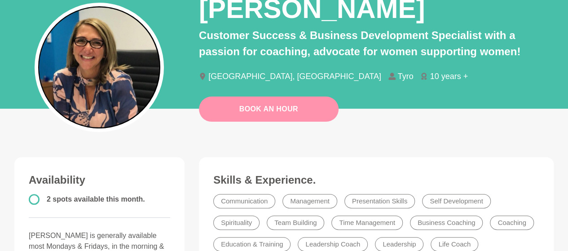
click at [270, 117] on link "Book An Hour" at bounding box center [269, 109] width 140 height 25
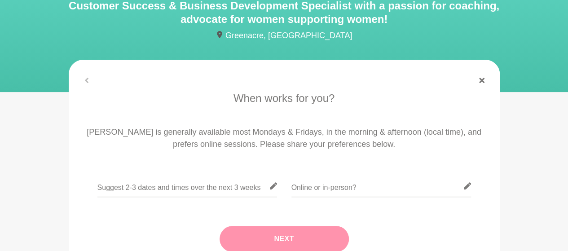
scroll to position [91, 0]
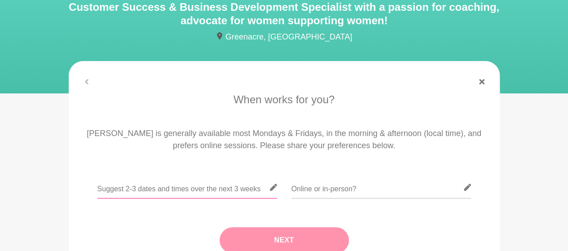
click at [151, 188] on input "text" at bounding box center [187, 188] width 180 height 22
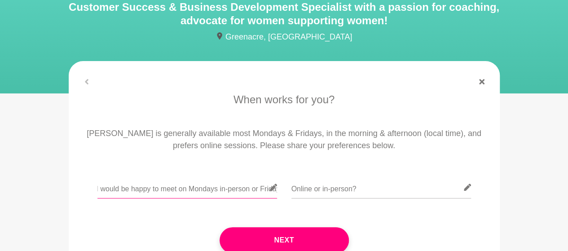
scroll to position [0, 0]
drag, startPoint x: 107, startPoint y: 189, endPoint x: 82, endPoint y: 189, distance: 24.7
click at [82, 189] on div "I would be happy to meet on Mondays in-person or Fridays in-person or remotely." at bounding box center [284, 193] width 406 height 33
click at [185, 190] on input "I would be happy to meet on Mondays in-person or Fridays in-person or remotely." at bounding box center [187, 188] width 180 height 22
click at [180, 189] on input "I would be happy to meet on Mondays in-person or Fridays in-person or remotely." at bounding box center [187, 188] width 180 height 22
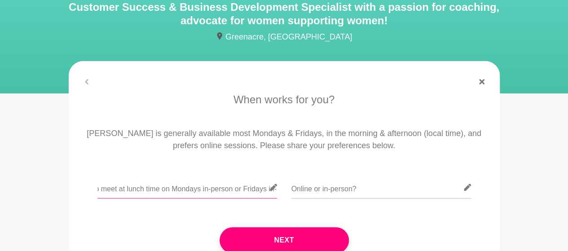
drag, startPoint x: 190, startPoint y: 193, endPoint x: 272, endPoint y: 191, distance: 82.2
click at [272, 191] on input "I would be happy to meet at lunch time on Mondays in-person or Fridays in-perso…" at bounding box center [187, 188] width 180 height 22
click at [225, 194] on input "I would be happy to meet at lunch time on Mondays in-person or Fridays in-perso…" at bounding box center [187, 188] width 180 height 22
drag, startPoint x: 234, startPoint y: 190, endPoint x: 272, endPoint y: 190, distance: 37.7
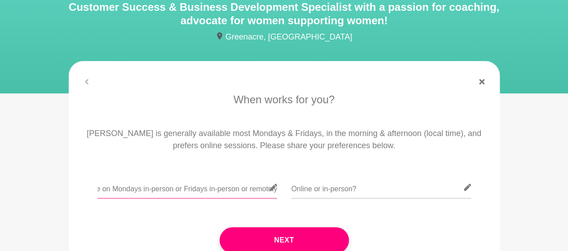
click at [272, 190] on div "I would be happy to meet at lunch time on Mondays in-person or Fridays in-perso…" at bounding box center [187, 193] width 180 height 33
click at [194, 191] on input "I would be happy to meet at lunch time on Mondays in-person or Fridays in-perso…" at bounding box center [187, 188] width 180 height 22
type input "I would be happy to meet at lunch time on Mondays in-person or Fridays in-perso…"
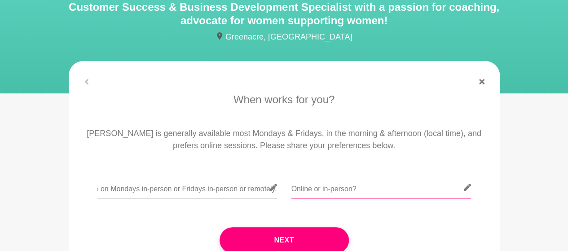
scroll to position [0, 0]
click at [312, 190] on input "text" at bounding box center [382, 188] width 180 height 22
type input "In-person"
drag, startPoint x: 239, startPoint y: 192, endPoint x: 302, endPoint y: 191, distance: 62.9
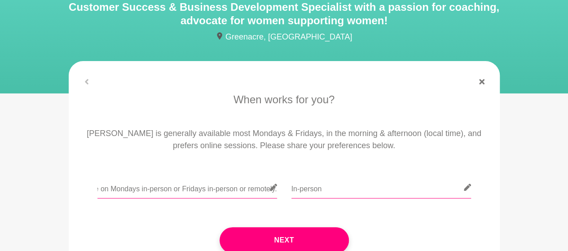
click at [302, 191] on div "I would be happy to meet at lunch time on Mondays in-person or Fridays in-perso…" at bounding box center [284, 193] width 406 height 33
click at [264, 190] on input "I would be happy to meet at lunch time on Mondays in-person or Fridays in-perso…" at bounding box center [187, 188] width 180 height 22
click at [263, 190] on input "I would be happy to meet at lunch time on Mondays in-person or Fridays in-perso…" at bounding box center [187, 188] width 180 height 22
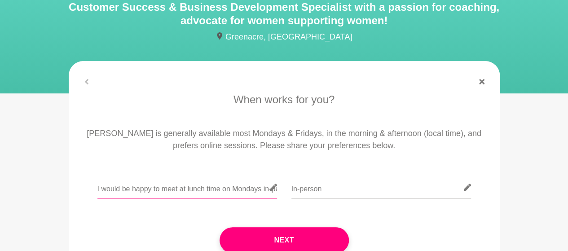
drag, startPoint x: 263, startPoint y: 190, endPoint x: 62, endPoint y: 200, distance: 201.0
click at [62, 200] on section "When works for you? [PERSON_NAME] is generally available most Mondays & Fridays…" at bounding box center [284, 184] width 460 height 247
type input "I would be happy to meet at lunch time on Mondays in-person or Fridays in-perso…"
click at [307, 191] on input "In-person" at bounding box center [382, 188] width 180 height 22
click at [330, 189] on input "In-person" at bounding box center [382, 188] width 180 height 22
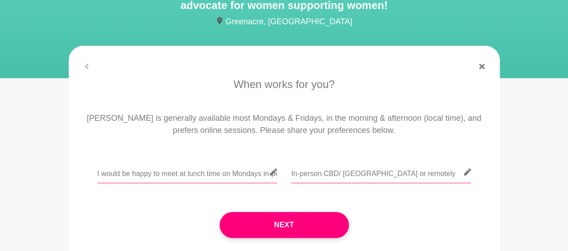
scroll to position [109, 0]
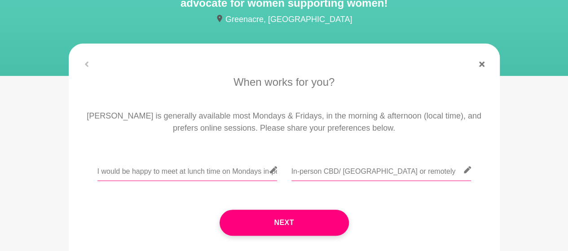
type input "In-person CBD/ [GEOGRAPHIC_DATA] or remotely"
drag, startPoint x: 239, startPoint y: 172, endPoint x: 288, endPoint y: 176, distance: 49.1
click at [288, 176] on div "I would be happy to meet at lunch time on Mondays in-person or Fridays in-perso…" at bounding box center [284, 175] width 406 height 33
click at [178, 174] on input "I would be happy to meet at lunch time on Mondays in-person or Fridays in-perso…" at bounding box center [187, 170] width 180 height 22
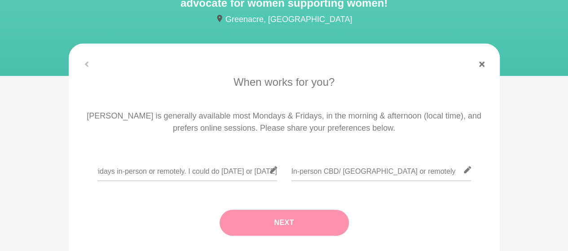
scroll to position [0, 0]
click at [289, 224] on button "Next" at bounding box center [284, 223] width 129 height 26
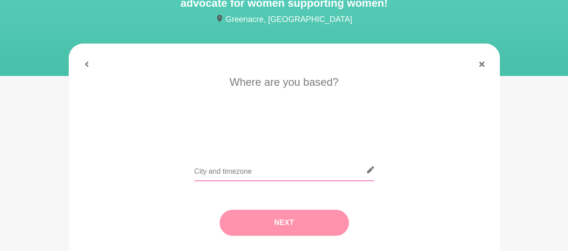
click at [250, 172] on input "text" at bounding box center [284, 170] width 180 height 22
type input "[GEOGRAPHIC_DATA]"
click at [265, 225] on button "Next" at bounding box center [284, 223] width 129 height 26
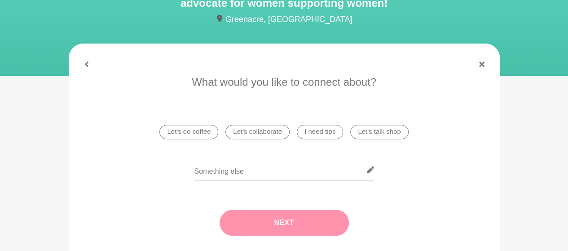
click at [321, 136] on li "I need tips" at bounding box center [320, 132] width 46 height 14
click at [289, 223] on button "Next" at bounding box center [284, 223] width 129 height 26
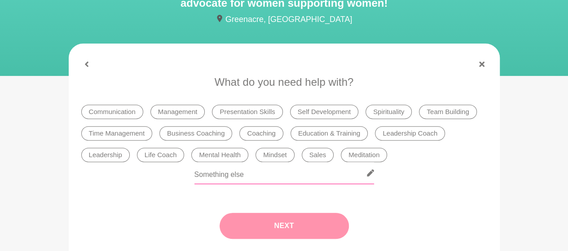
click at [211, 176] on input "text" at bounding box center [284, 173] width 180 height 22
type input "Customer Success and Training"
click at [275, 233] on button "Next" at bounding box center [284, 226] width 129 height 26
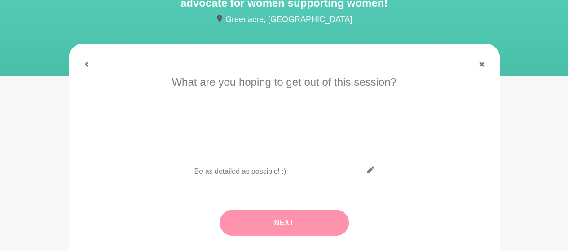
click at [220, 170] on input "text" at bounding box center [284, 170] width 180 height 22
paste input "Hi [PERSON_NAME], hope you had a great weekend. I would love to connect and dis…"
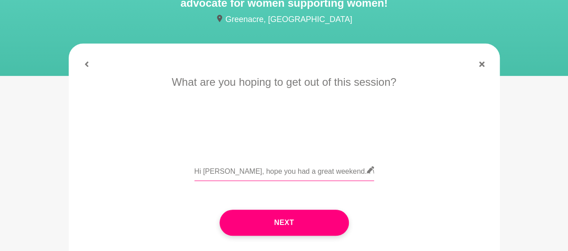
drag, startPoint x: 282, startPoint y: 170, endPoint x: 166, endPoint y: 172, distance: 115.9
click at [166, 172] on div "Hi [PERSON_NAME], hope you had a great weekend. I would love to connect and dis…" at bounding box center [284, 175] width 406 height 33
click at [248, 169] on input "Hi [PERSON_NAME], hope you had a great weekend. I would love to connect and dis…" at bounding box center [284, 170] width 180 height 22
drag, startPoint x: 274, startPoint y: 175, endPoint x: 372, endPoint y: 173, distance: 98.4
click at [372, 173] on div "Hi [PERSON_NAME], hope you had a great weekend. I would love to connect and dis…" at bounding box center [284, 175] width 180 height 33
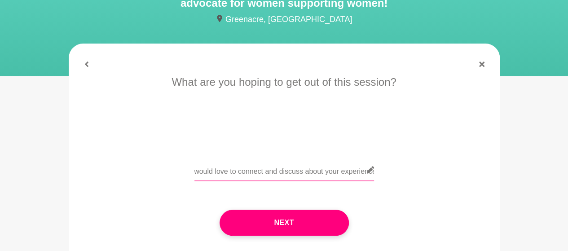
scroll to position [0, 184]
click at [256, 173] on input "Hi [PERSON_NAME], hope you had a great weekend. I would love to connect and dis…" at bounding box center [284, 170] width 180 height 22
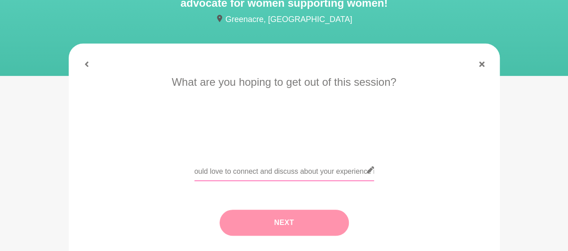
type input "Hi [PERSON_NAME], hope you had a great weekend. I would love to connect and dis…"
click at [281, 228] on button "Next" at bounding box center [284, 223] width 129 height 26
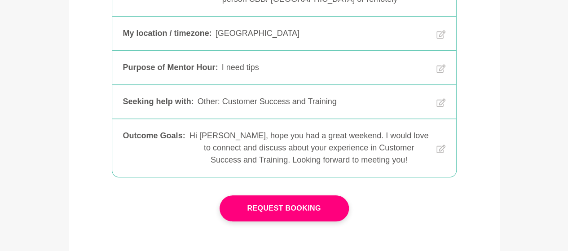
scroll to position [256, 0]
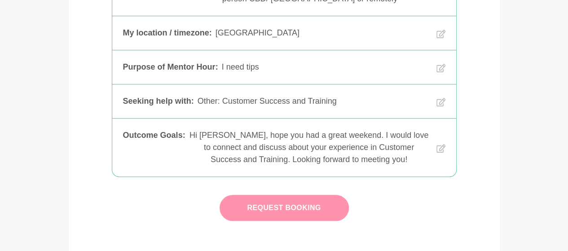
click at [300, 209] on button "Request Booking" at bounding box center [284, 208] width 129 height 26
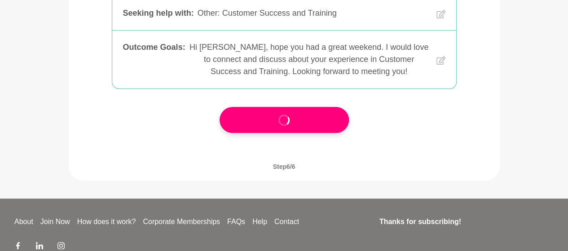
scroll to position [345, 0]
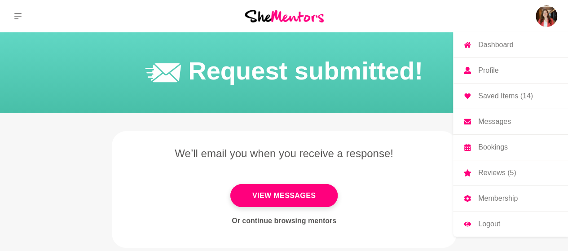
click at [491, 199] on p "Membership" at bounding box center [498, 198] width 40 height 7
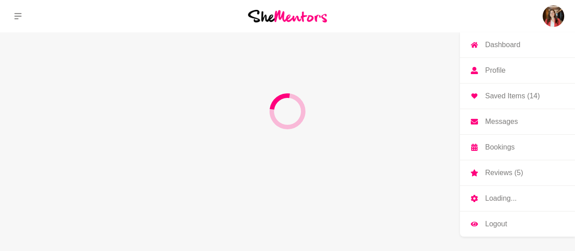
click at [556, 17] on img at bounding box center [554, 16] width 22 height 22
click at [509, 44] on p "Dashboard" at bounding box center [502, 44] width 35 height 7
click at [492, 148] on p "Bookings" at bounding box center [500, 147] width 30 height 7
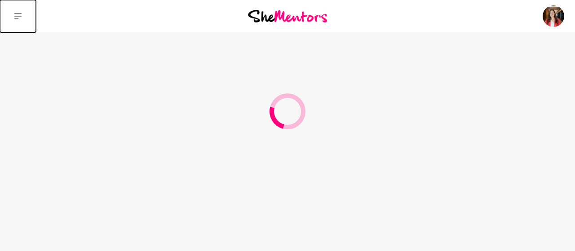
click at [24, 22] on button at bounding box center [18, 16] width 36 height 32
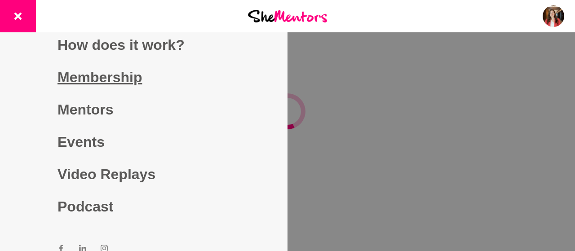
click at [117, 76] on link "Membership" at bounding box center [143, 77] width 172 height 32
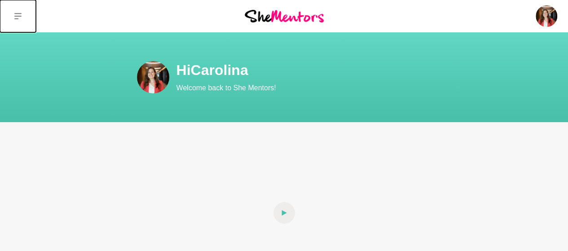
click at [13, 17] on button at bounding box center [18, 16] width 36 height 32
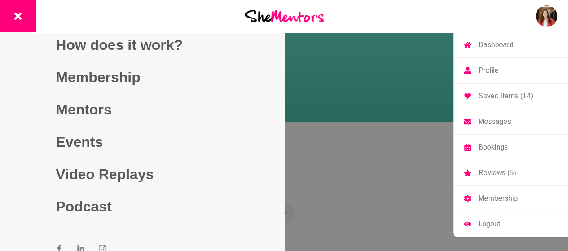
click at [544, 15] on img at bounding box center [547, 16] width 22 height 22
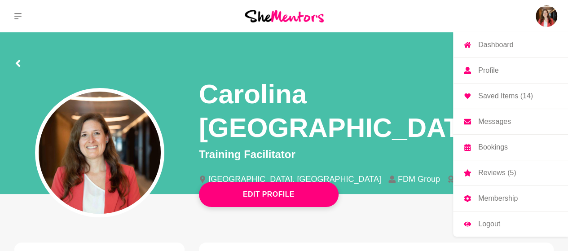
click at [493, 97] on p "Saved Items (14)" at bounding box center [505, 96] width 55 height 7
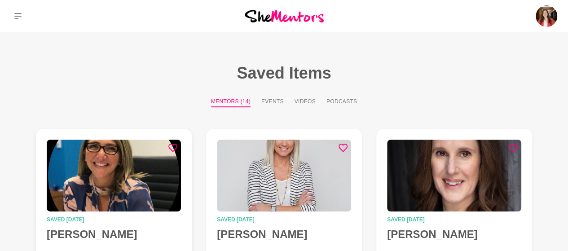
click at [115, 168] on img at bounding box center [114, 176] width 134 height 72
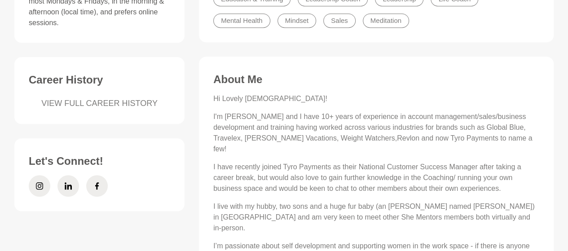
scroll to position [331, 0]
drag, startPoint x: 453, startPoint y: 115, endPoint x: 237, endPoint y: 126, distance: 215.9
click at [237, 126] on p "I'm [PERSON_NAME] and I have 10+ years of experience in account management/sale…" at bounding box center [376, 132] width 326 height 43
drag, startPoint x: 386, startPoint y: 155, endPoint x: 448, endPoint y: 155, distance: 62.0
click at [448, 161] on p "I have recently joined Tyro Payments as their National Customer Success Manager…" at bounding box center [376, 177] width 326 height 32
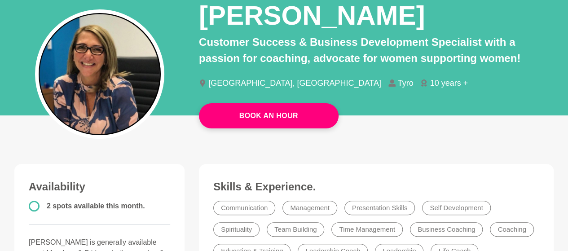
scroll to position [81, 0]
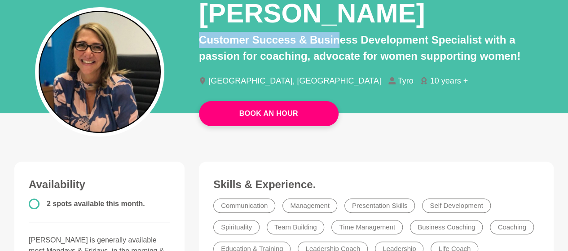
drag, startPoint x: 200, startPoint y: 41, endPoint x: 342, endPoint y: 38, distance: 142.0
click at [342, 38] on p "Customer Success & Business Development Specialist with a passion for coaching,…" at bounding box center [376, 48] width 355 height 32
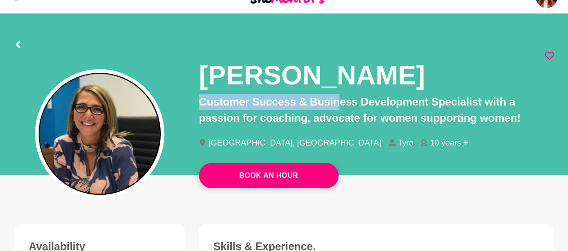
scroll to position [0, 0]
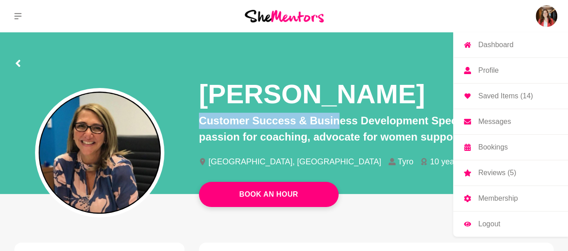
click at [491, 119] on p "Messages" at bounding box center [494, 121] width 33 height 7
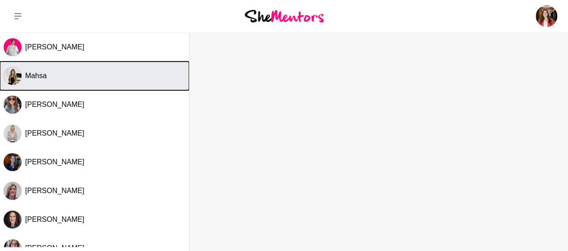
click at [84, 83] on button "Mahsa" at bounding box center [94, 76] width 189 height 29
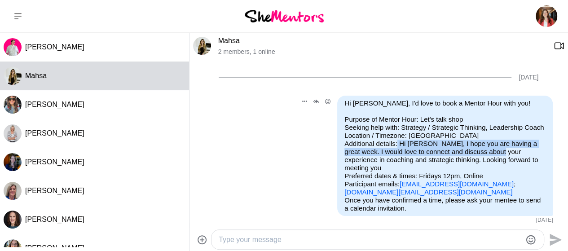
drag, startPoint x: 424, startPoint y: 144, endPoint x: 522, endPoint y: 149, distance: 98.0
click at [522, 149] on p "Purpose of Mentor Hour: Let's talk shop Seeking help with: Strategy / Strategic…" at bounding box center [445, 155] width 201 height 81
copy p "I hope you are having a great week. I would love to connect and discuss about y…"
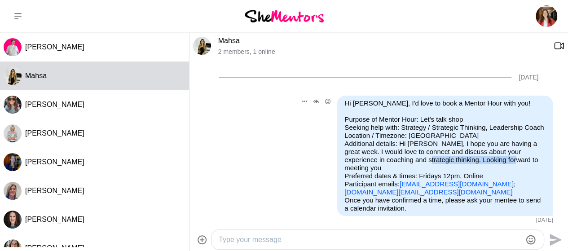
drag, startPoint x: 434, startPoint y: 158, endPoint x: 532, endPoint y: 157, distance: 97.9
click at [532, 157] on p "Purpose of Mentor Hour: Let's talk shop Seeking help with: Strategy / Strategic…" at bounding box center [445, 155] width 201 height 81
copy p "Looking forward to meeting you"
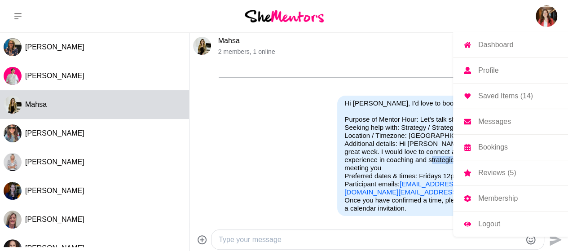
click at [496, 149] on p "Bookings" at bounding box center [493, 147] width 30 height 7
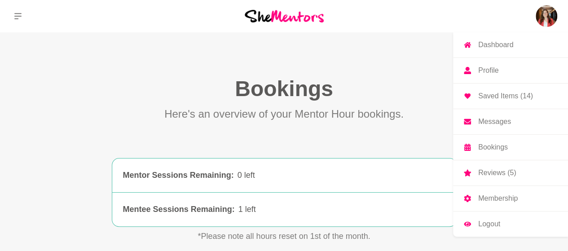
click at [512, 71] on link "Profile" at bounding box center [510, 70] width 115 height 25
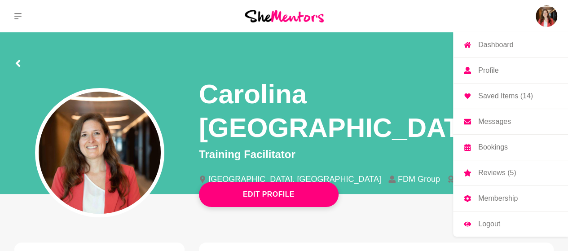
click at [490, 147] on p "Bookings" at bounding box center [493, 147] width 30 height 7
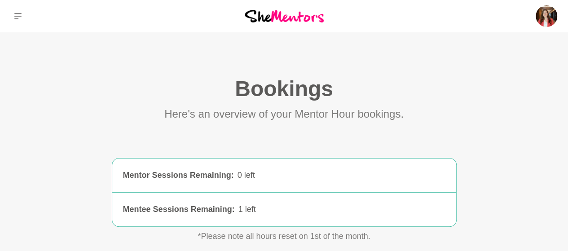
click at [23, 12] on button at bounding box center [18, 16] width 36 height 32
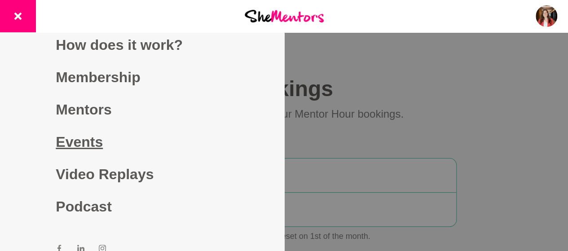
click at [74, 137] on link "Events" at bounding box center [142, 142] width 172 height 32
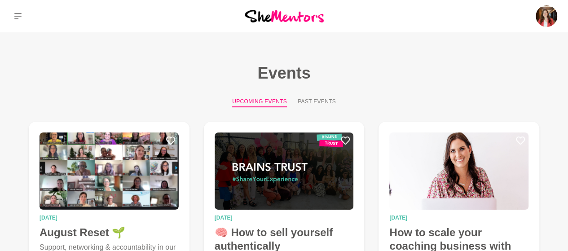
scroll to position [56, 0]
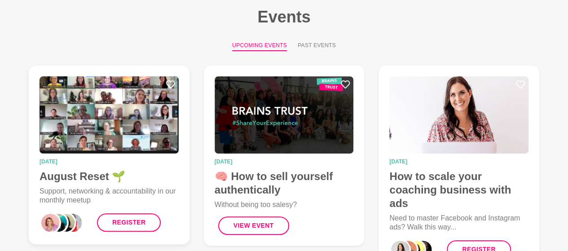
click at [109, 129] on img at bounding box center [109, 114] width 139 height 77
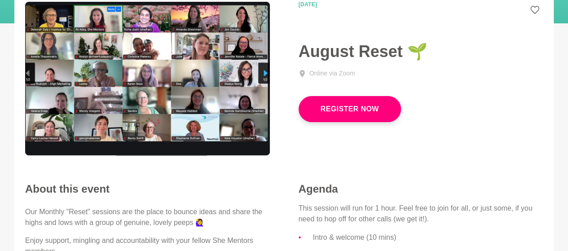
scroll to position [27, 0]
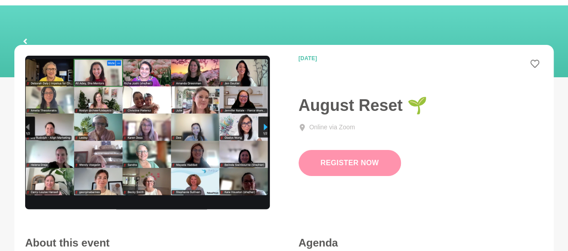
click at [336, 163] on button "Register Now" at bounding box center [350, 163] width 102 height 26
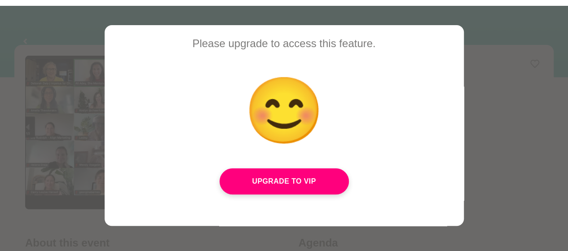
scroll to position [53, 0]
click at [70, 26] on div at bounding box center [284, 125] width 568 height 251
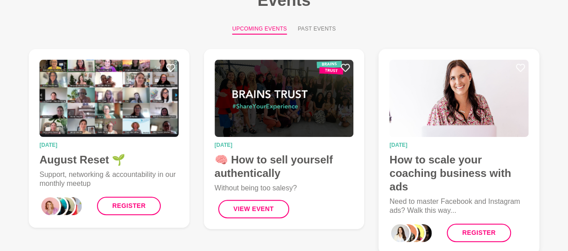
scroll to position [72, 0]
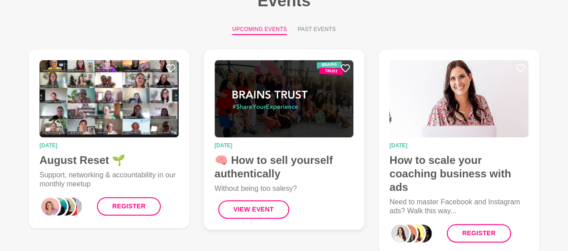
click at [293, 111] on img at bounding box center [284, 98] width 139 height 77
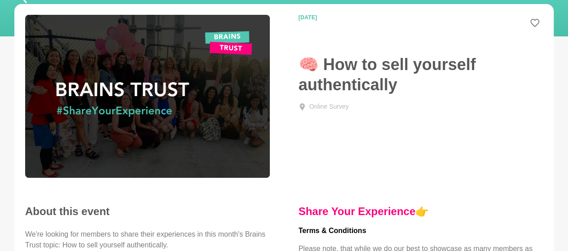
scroll to position [67, 0]
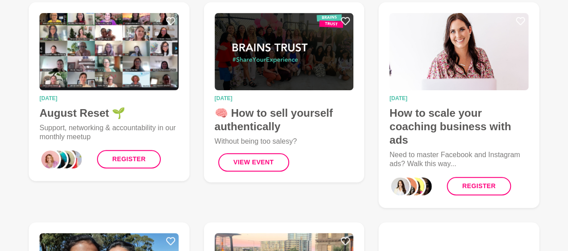
scroll to position [120, 0]
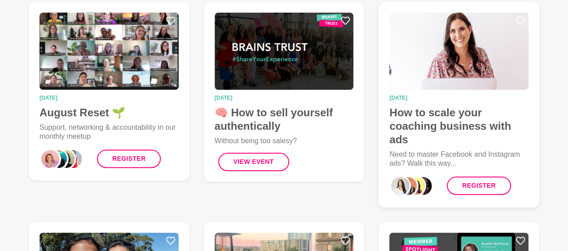
click at [476, 124] on h4 "How to scale your coaching business with ads" at bounding box center [458, 126] width 139 height 40
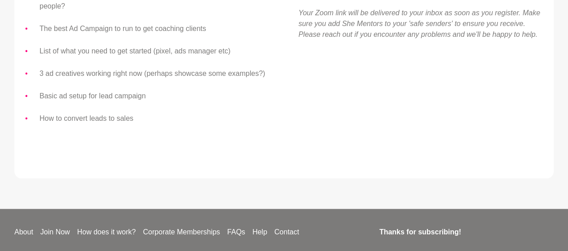
scroll to position [384, 0]
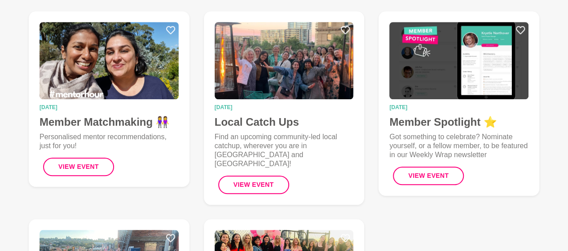
scroll to position [340, 0]
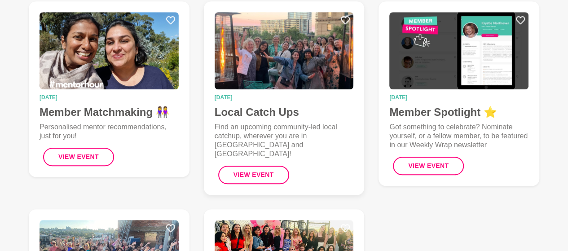
click at [262, 59] on img at bounding box center [284, 50] width 139 height 77
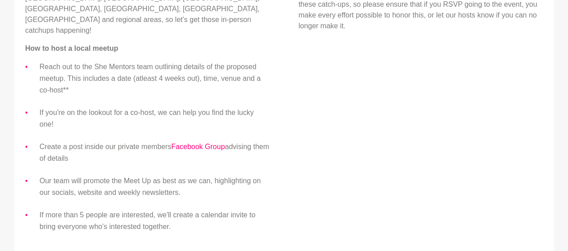
scroll to position [404, 0]
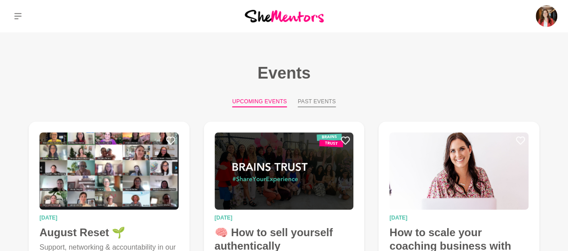
click at [319, 104] on button "Past Events" at bounding box center [317, 102] width 38 height 10
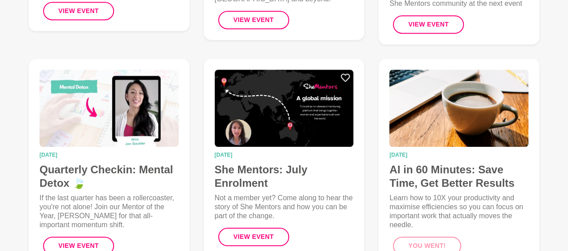
scroll to position [267, 0]
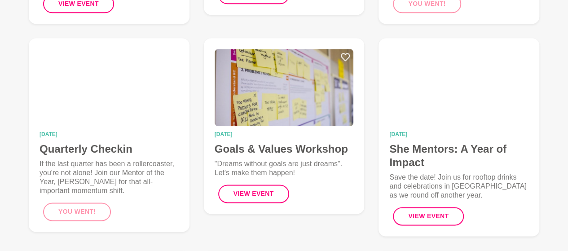
scroll to position [511, 0]
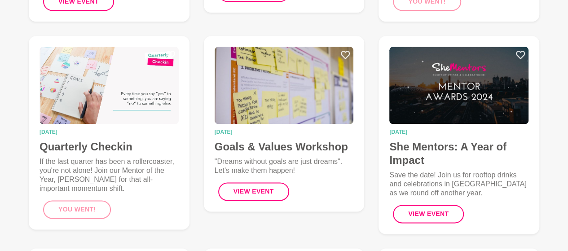
click at [373, 74] on div "11 December 2024 She Mentors: A Year of Impact Save the date! Join us for rooft…" at bounding box center [458, 135] width 175 height 212
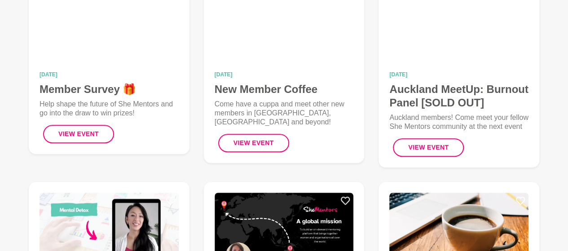
scroll to position [0, 0]
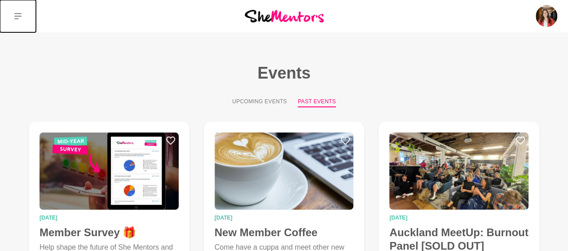
click at [20, 13] on icon at bounding box center [17, 16] width 7 height 6
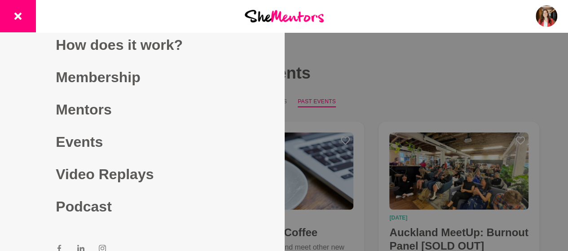
click at [271, 14] on img at bounding box center [284, 16] width 79 height 12
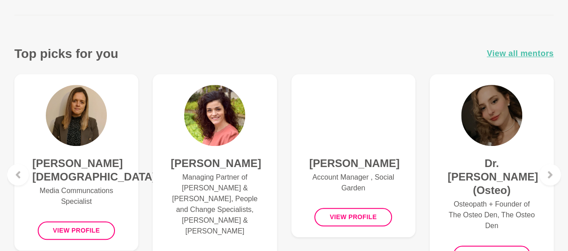
scroll to position [336, 0]
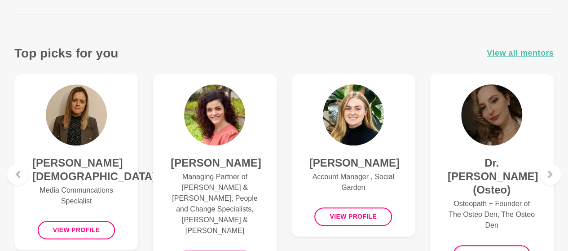
click at [281, 162] on div "Amber Stidham Managing Partner of Stidham & Smith, People and Change Specialist…" at bounding box center [215, 176] width 138 height 221
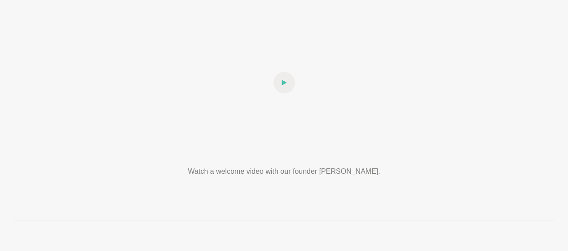
scroll to position [0, 0]
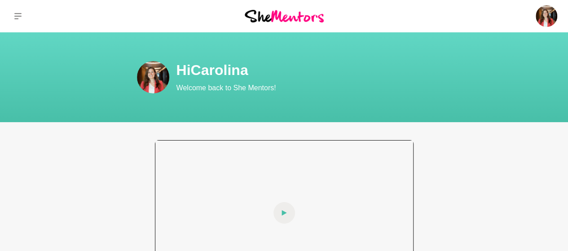
click at [261, 184] on div at bounding box center [284, 213] width 259 height 146
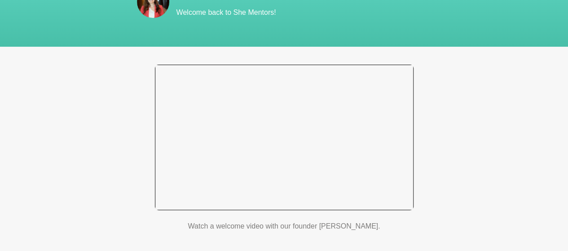
scroll to position [77, 0]
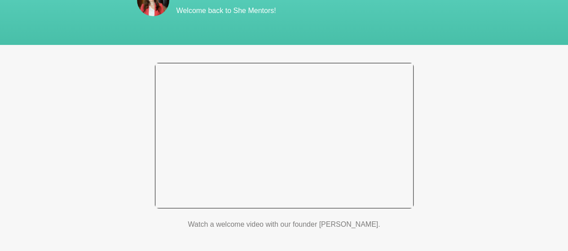
click at [270, 146] on div at bounding box center [284, 136] width 259 height 146
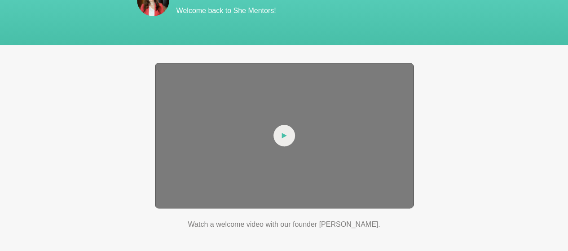
click at [282, 137] on icon at bounding box center [284, 135] width 5 height 5
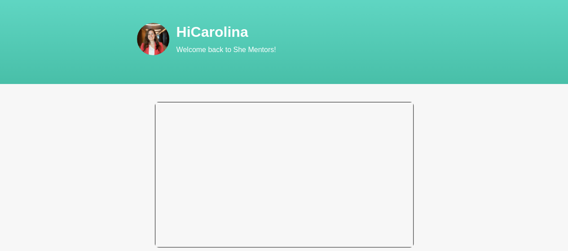
scroll to position [40, 0]
